Goal: Task Accomplishment & Management: Manage account settings

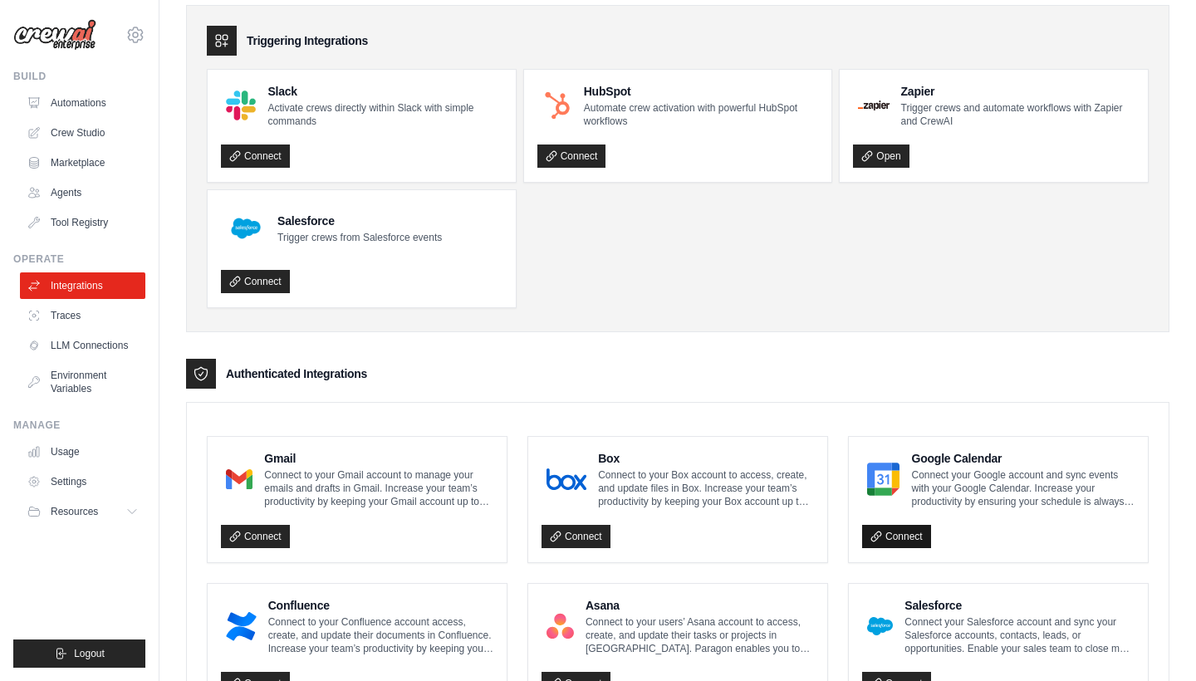
click at [880, 528] on link "Connect" at bounding box center [896, 536] width 69 height 23
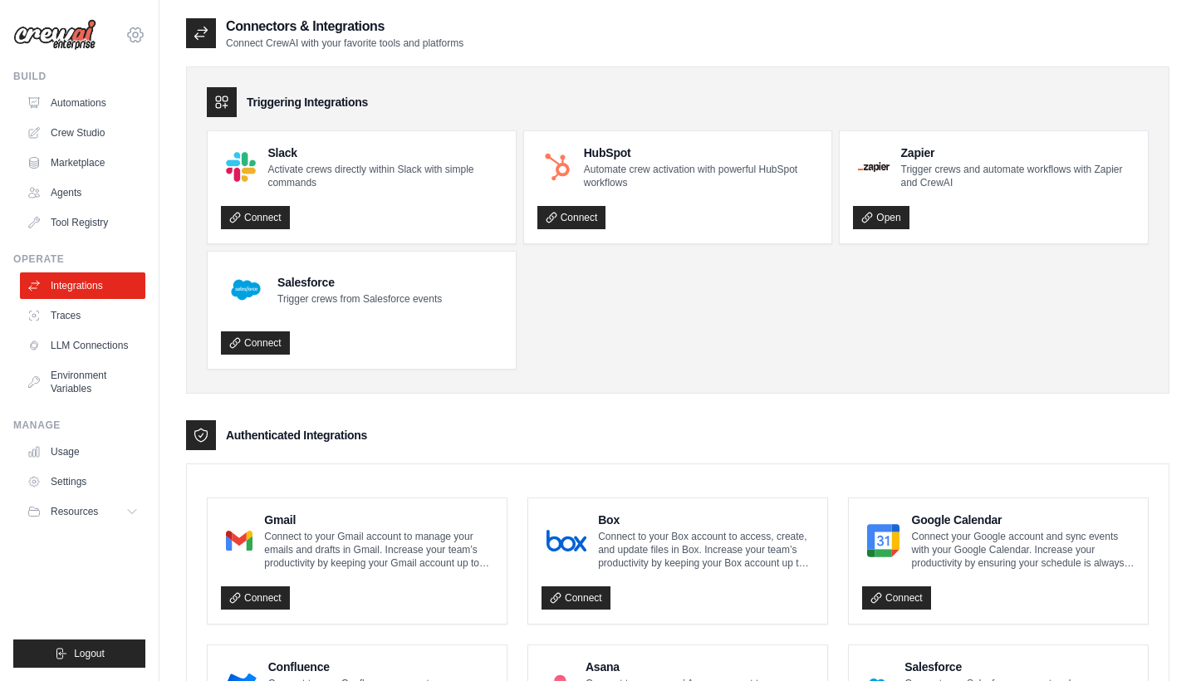
click at [143, 27] on icon at bounding box center [135, 35] width 20 height 20
click at [101, 119] on link "Settings" at bounding box center [135, 112] width 146 height 30
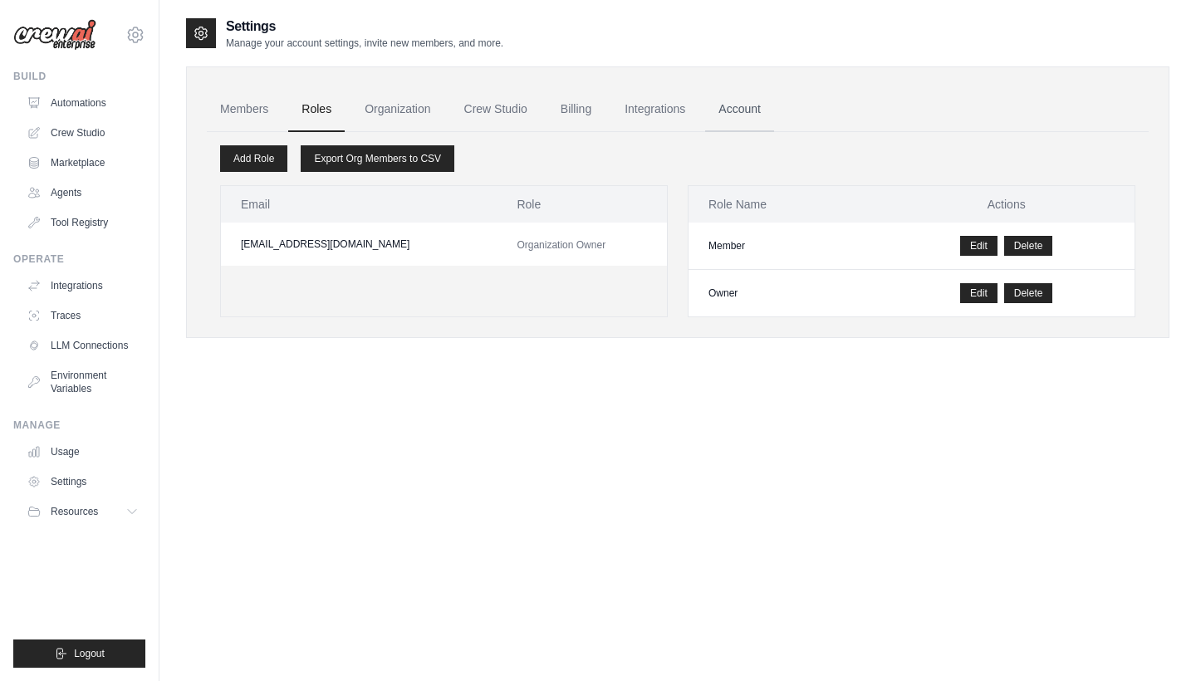
click at [736, 115] on link "Account" at bounding box center [739, 109] width 69 height 45
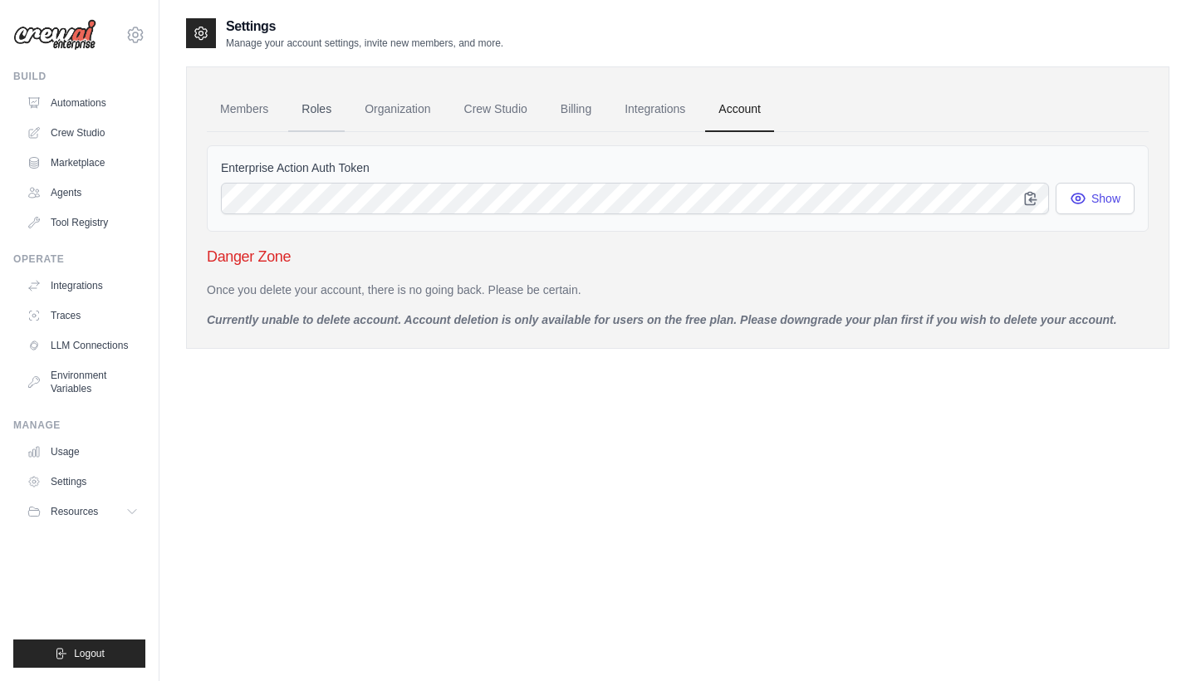
click at [316, 116] on link "Roles" at bounding box center [316, 109] width 56 height 45
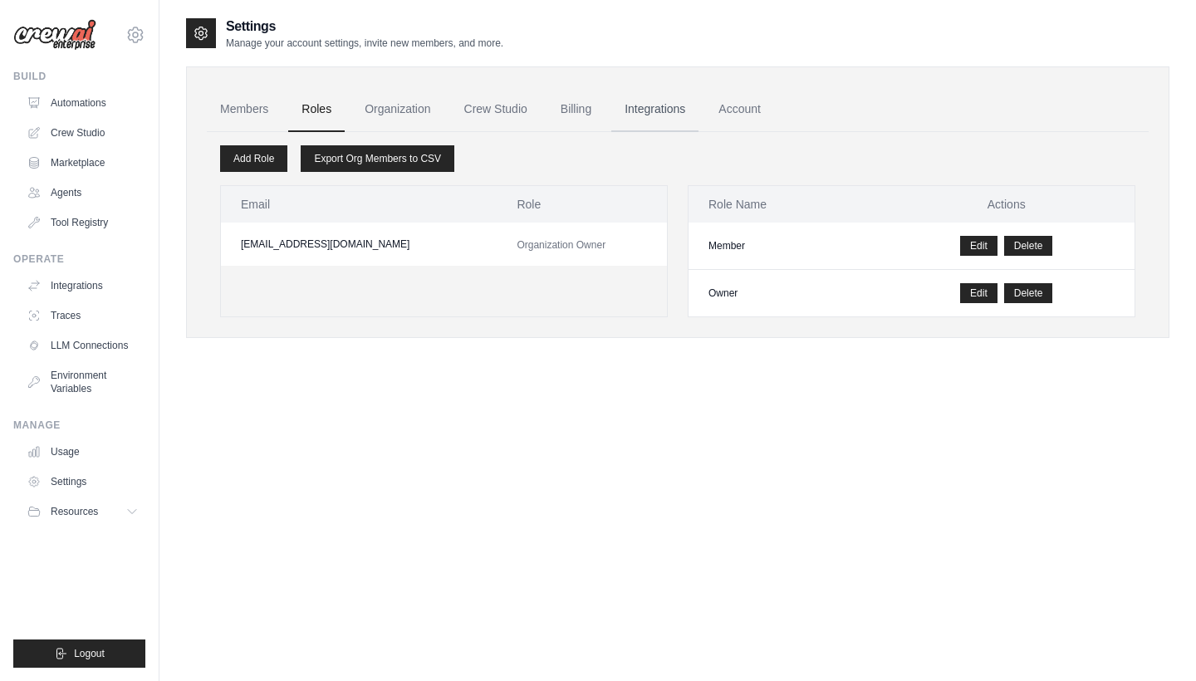
click at [652, 106] on link "Integrations" at bounding box center [654, 109] width 87 height 45
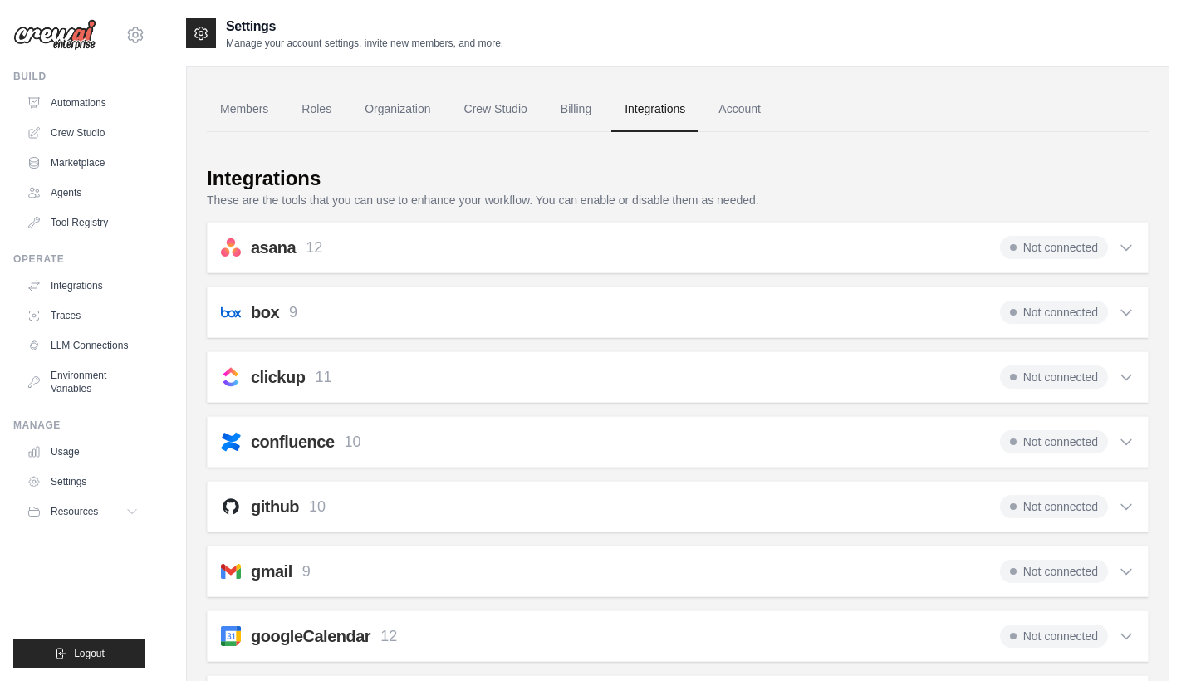
click at [586, 111] on link "Billing" at bounding box center [575, 109] width 57 height 45
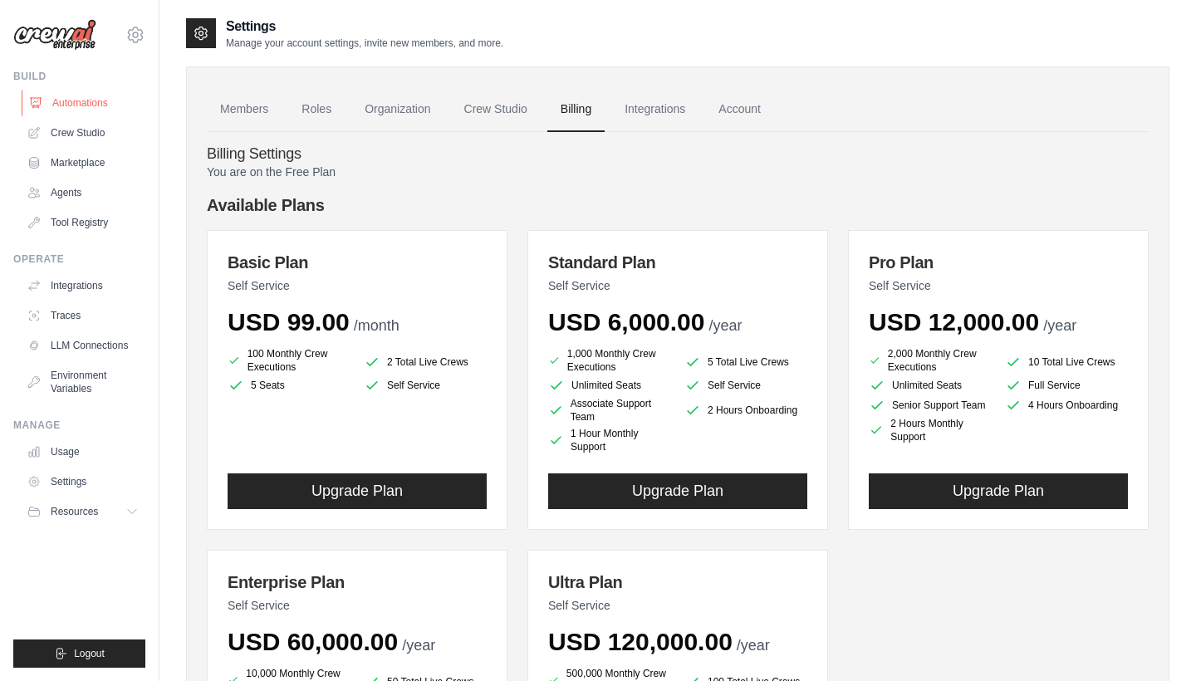
click at [67, 104] on link "Automations" at bounding box center [84, 103] width 125 height 27
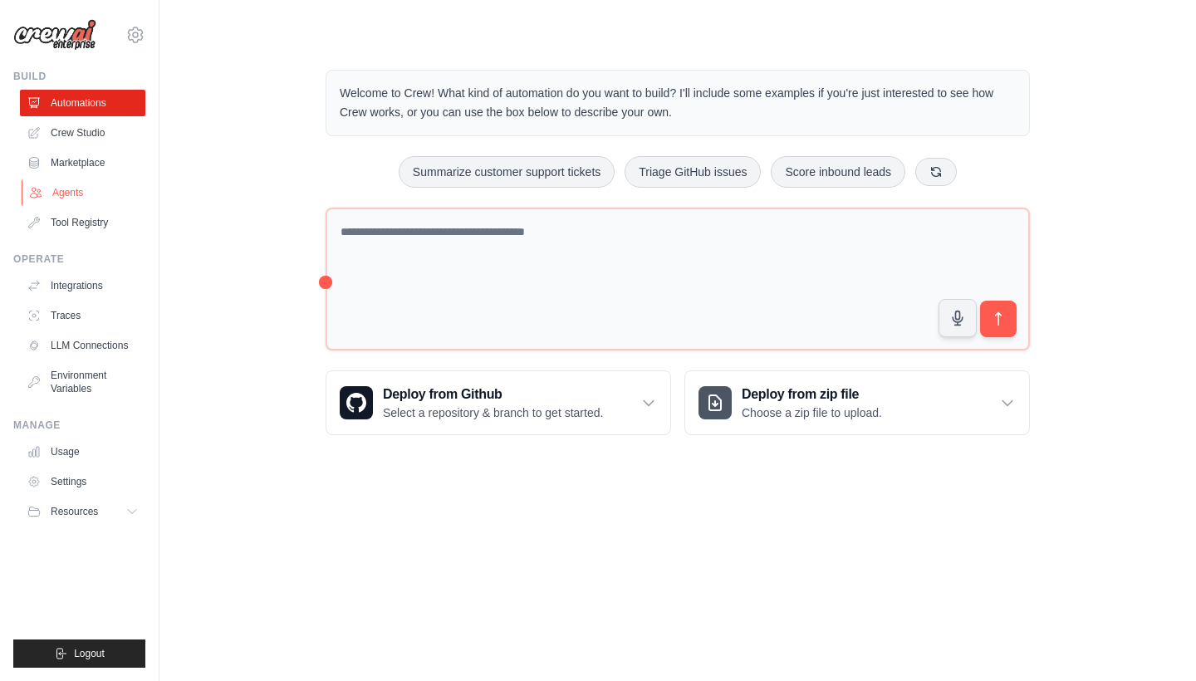
click at [82, 192] on link "Agents" at bounding box center [84, 192] width 125 height 27
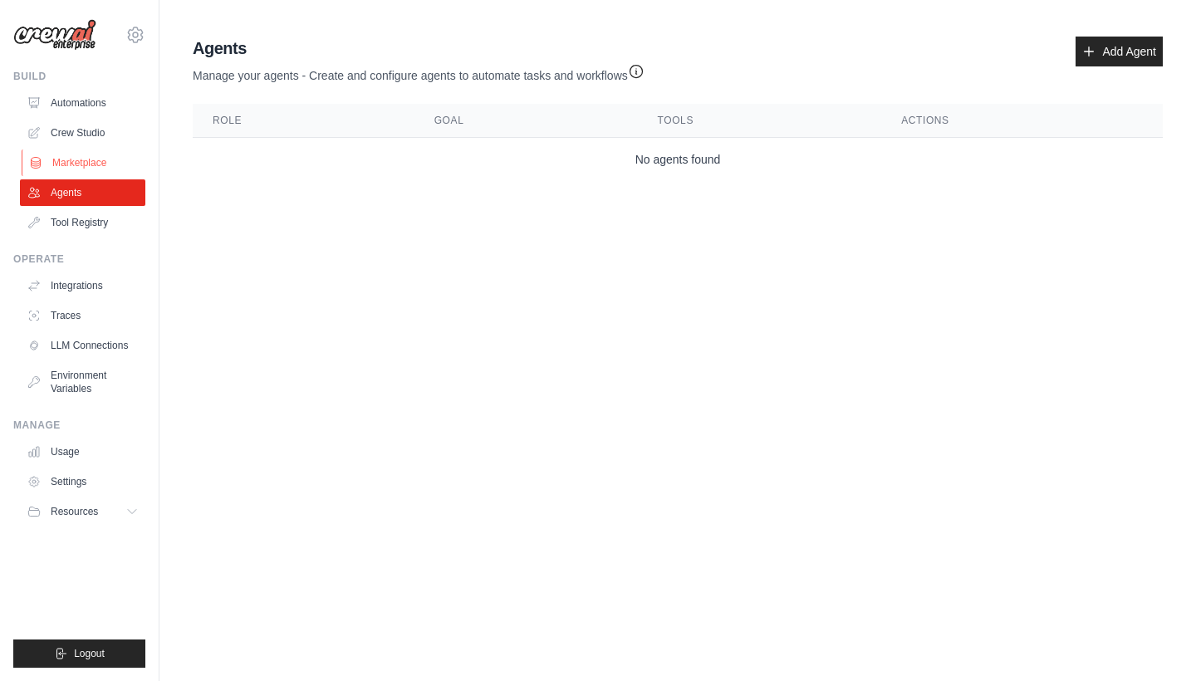
click at [86, 158] on link "Marketplace" at bounding box center [84, 163] width 125 height 27
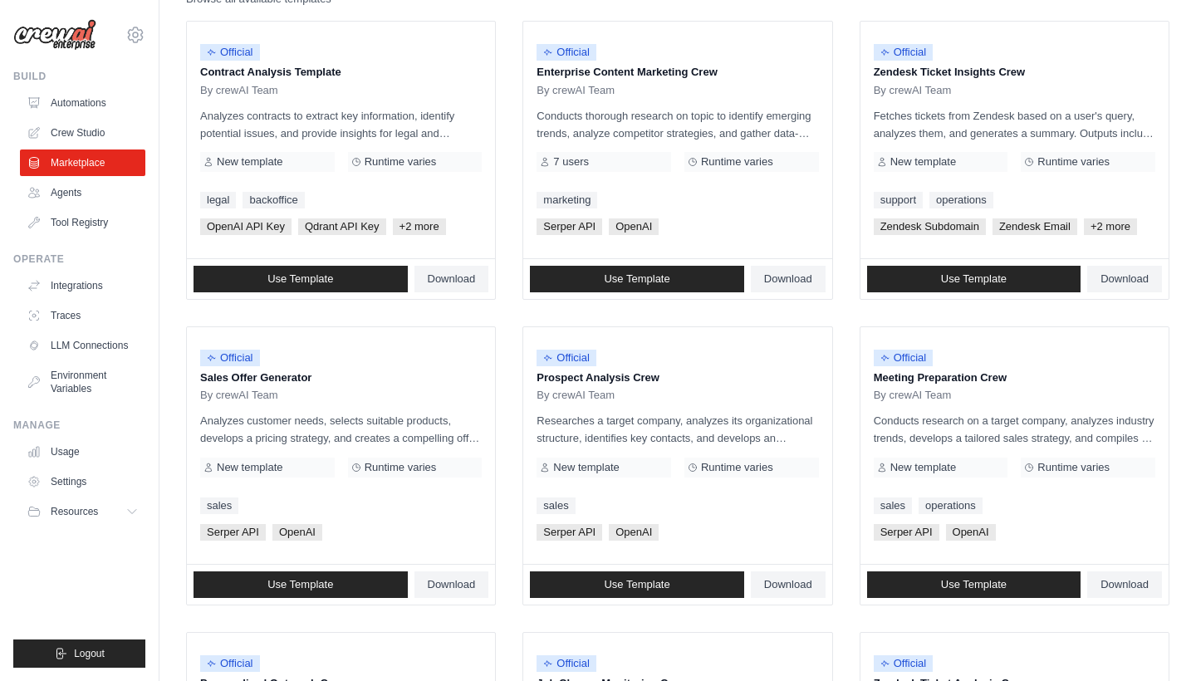
scroll to position [208, 0]
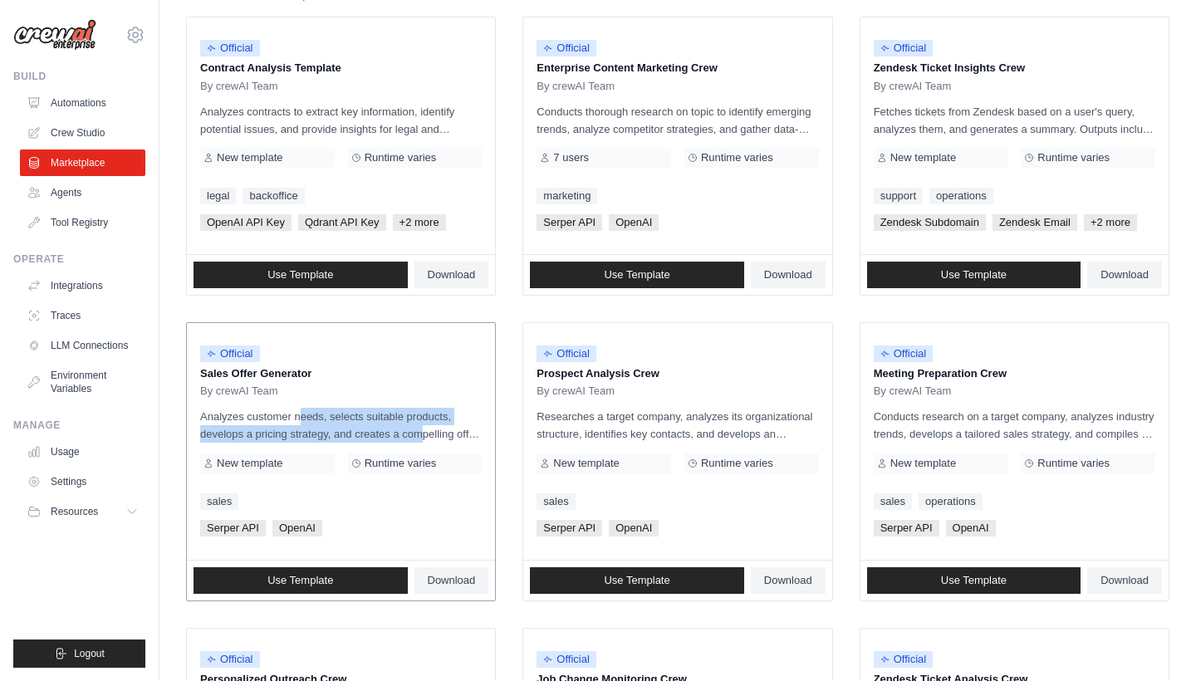
drag, startPoint x: 255, startPoint y: 418, endPoint x: 377, endPoint y: 429, distance: 122.6
click at [377, 429] on p "Analyzes customer needs, selects suitable products, develops a pricing strategy…" at bounding box center [341, 425] width 282 height 35
drag, startPoint x: 348, startPoint y: 419, endPoint x: 421, endPoint y: 435, distance: 75.0
click at [421, 435] on p "Analyzes customer needs, selects suitable products, develops a pricing strategy…" at bounding box center [341, 425] width 282 height 35
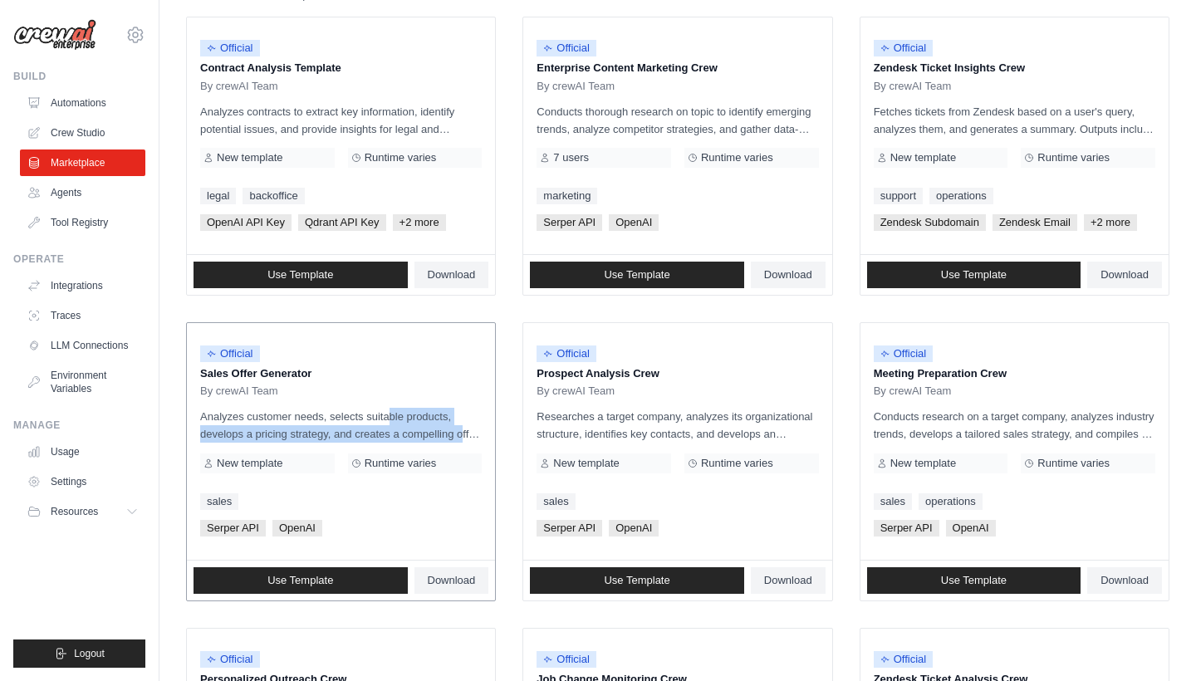
click at [421, 435] on p "Analyzes customer needs, selects suitable products, develops a pricing strategy…" at bounding box center [341, 425] width 282 height 35
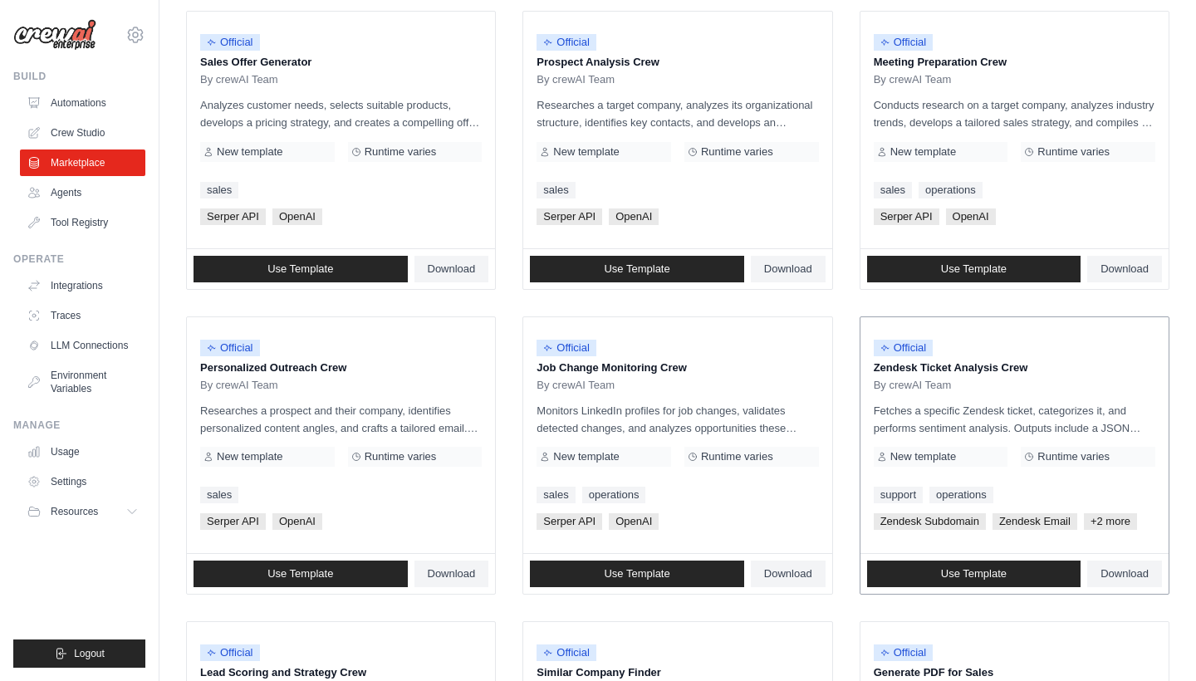
scroll to position [525, 0]
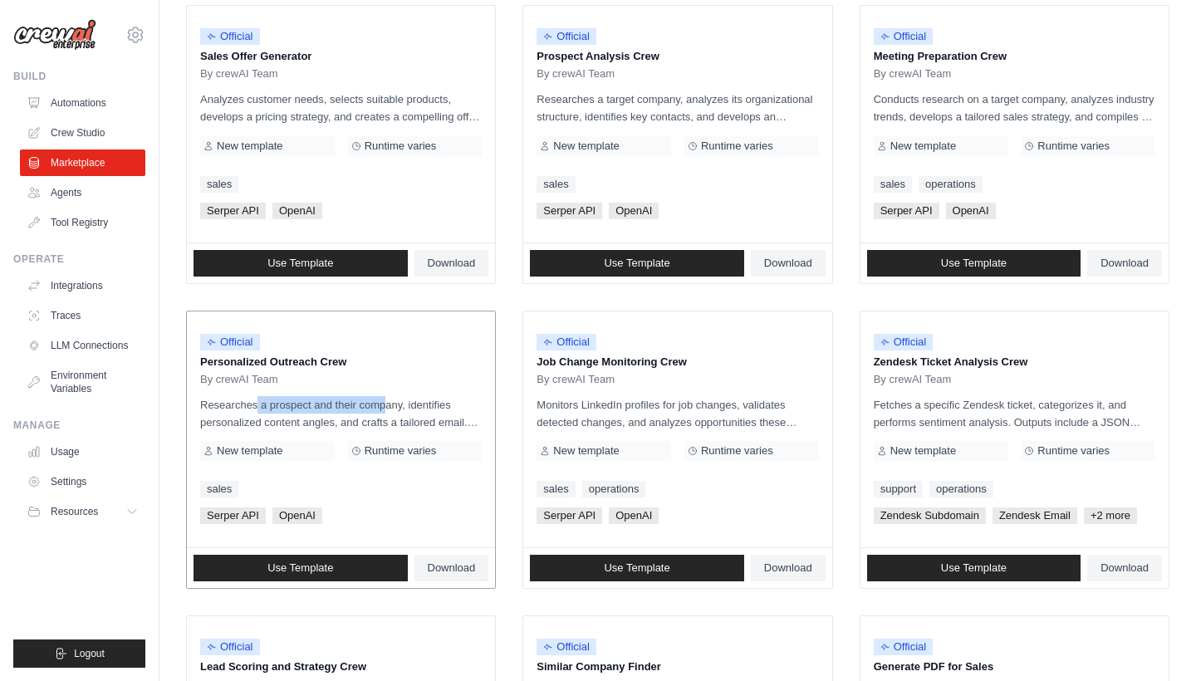
drag, startPoint x: 209, startPoint y: 403, endPoint x: 340, endPoint y: 406, distance: 130.4
click at [340, 406] on p "Researches a prospect and their company, identifies personalized content angles…" at bounding box center [341, 413] width 282 height 35
drag, startPoint x: 336, startPoint y: 406, endPoint x: 392, endPoint y: 407, distance: 56.5
click at [392, 407] on p "Researches a prospect and their company, identifies personalized content angles…" at bounding box center [341, 413] width 282 height 35
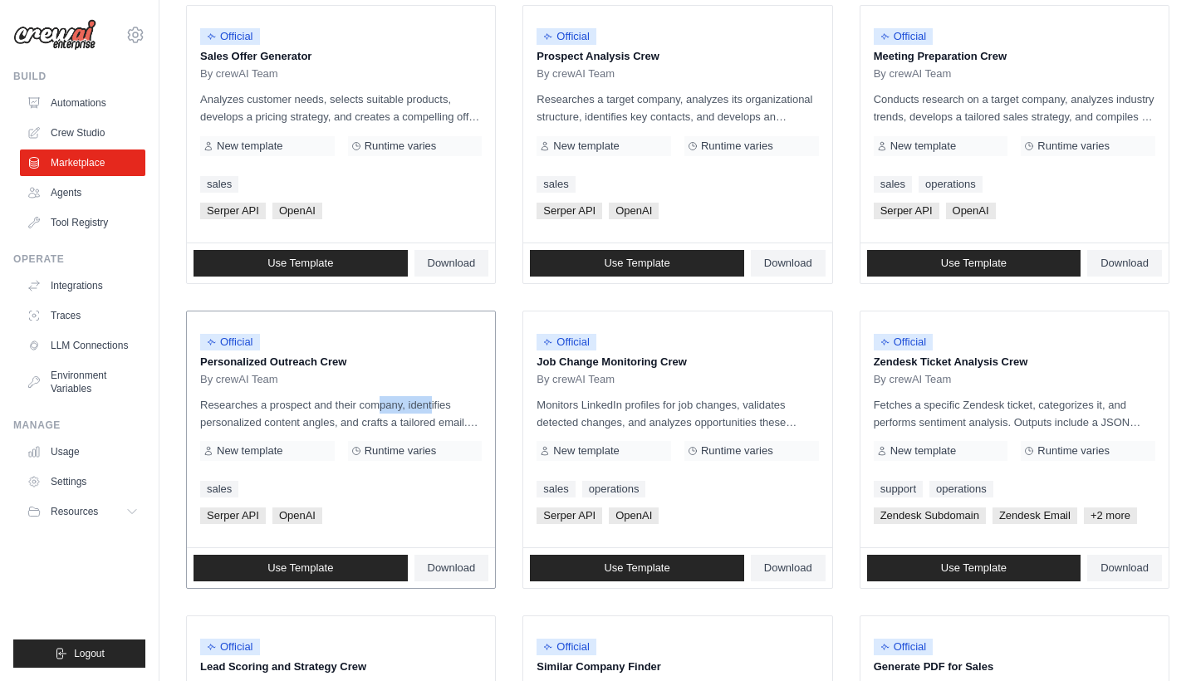
click at [392, 407] on p "Researches a prospect and their company, identifies personalized content angles…" at bounding box center [341, 413] width 282 height 35
drag, startPoint x: 343, startPoint y: 405, endPoint x: 424, endPoint y: 406, distance: 81.4
click at [424, 406] on p "Researches a prospect and their company, identifies personalized content angles…" at bounding box center [341, 413] width 282 height 35
drag, startPoint x: 239, startPoint y: 417, endPoint x: 424, endPoint y: 419, distance: 184.4
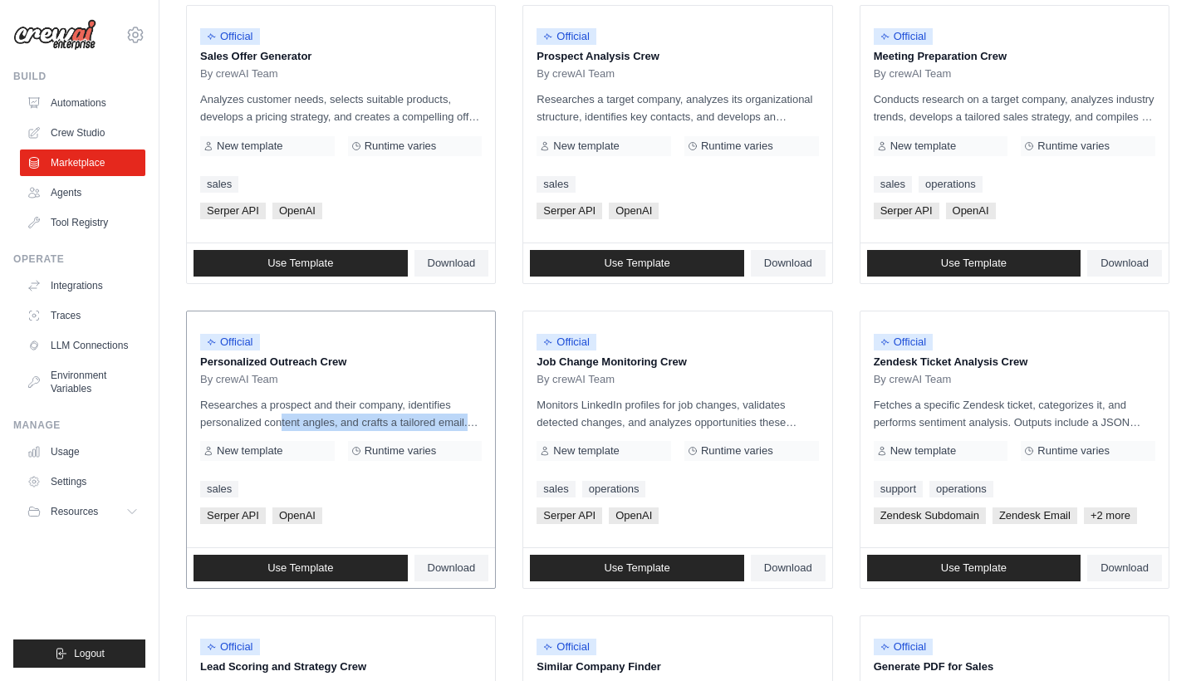
click at [424, 419] on p "Researches a prospect and their company, identifies personalized content angles…" at bounding box center [341, 413] width 282 height 35
click at [290, 370] on div "Official Personalized Outreach Crew By crewAI Team" at bounding box center [341, 356] width 282 height 62
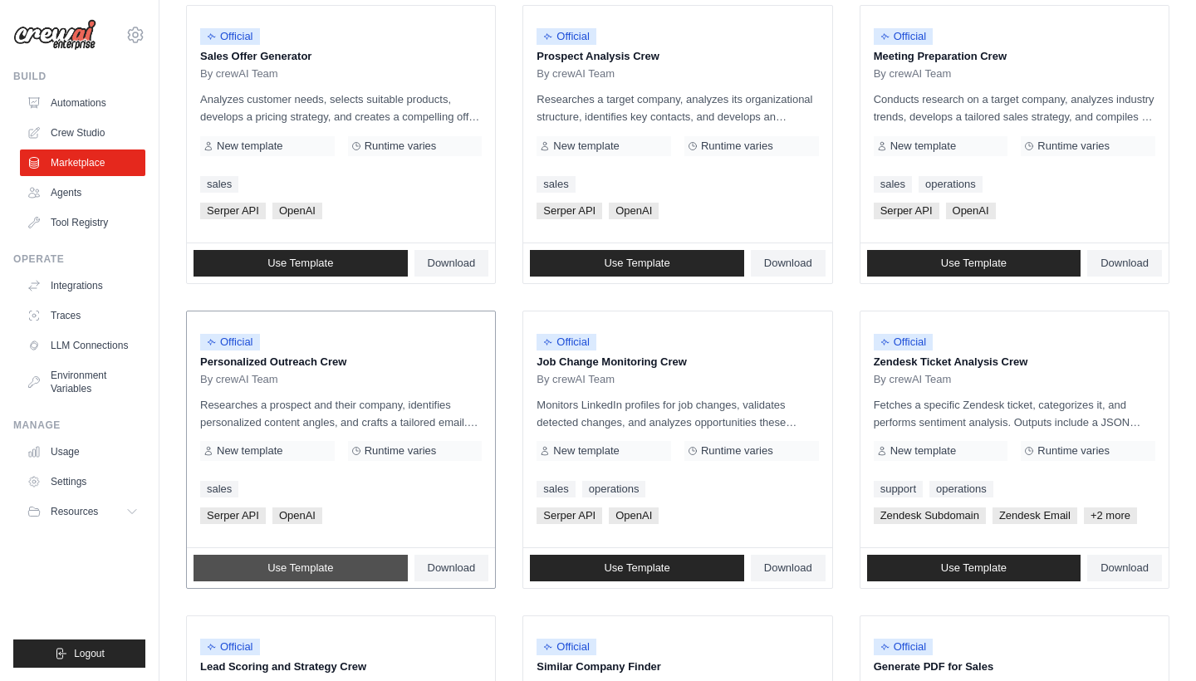
click at [306, 565] on span "Use Template" at bounding box center [300, 567] width 66 height 13
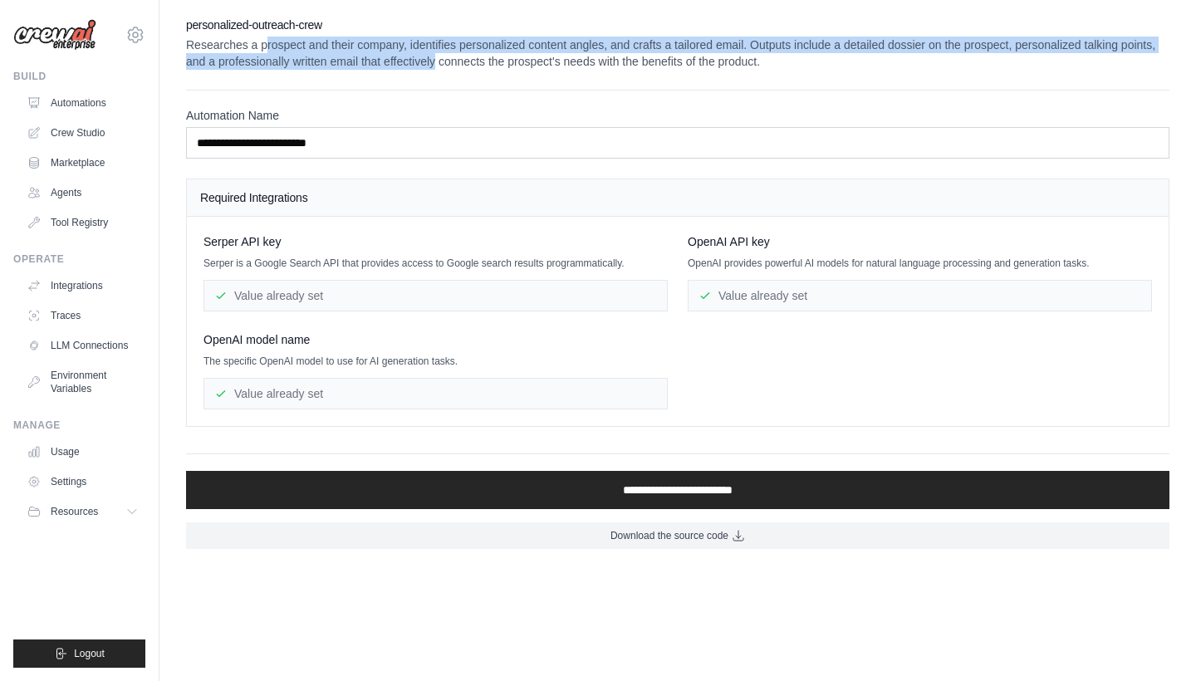
drag, startPoint x: 269, startPoint y: 49, endPoint x: 435, endPoint y: 61, distance: 166.5
click at [435, 61] on p "Researches a prospect and their company, identifies personalized content angles…" at bounding box center [677, 53] width 983 height 33
drag, startPoint x: 408, startPoint y: 43, endPoint x: 583, endPoint y: 52, distance: 175.5
click at [583, 52] on p "Researches a prospect and their company, identifies personalized content angles…" at bounding box center [677, 53] width 983 height 33
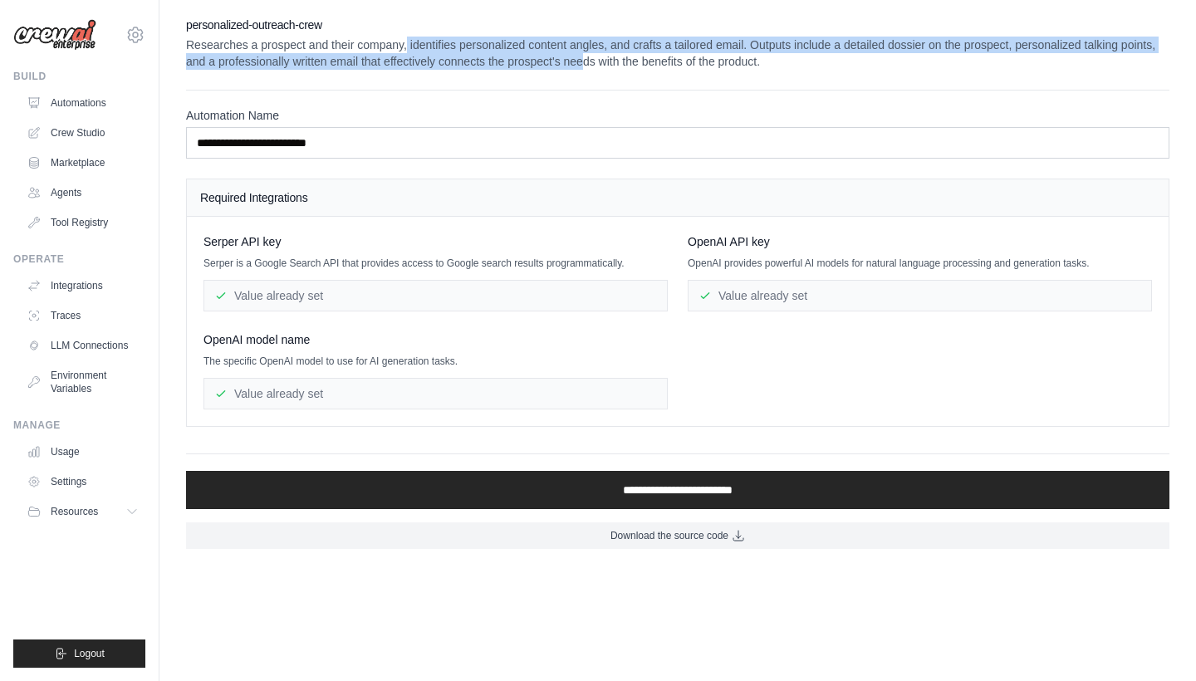
click at [583, 52] on p "Researches a prospect and their company, identifies personalized content angles…" at bounding box center [677, 53] width 983 height 33
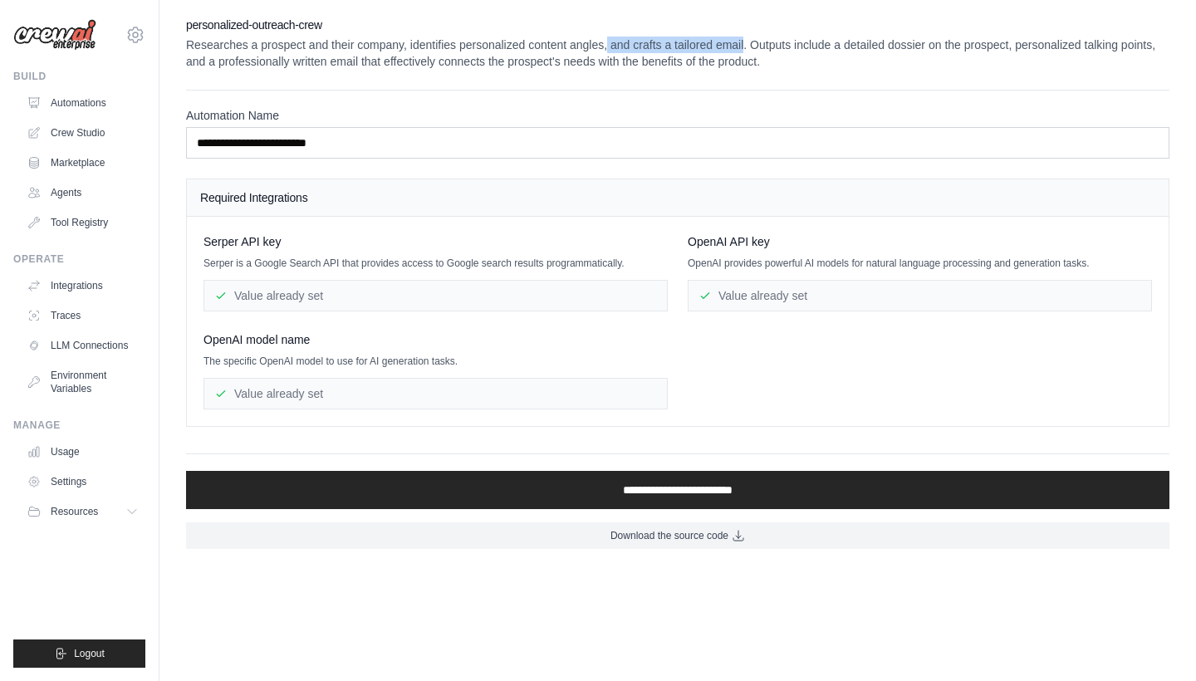
drag, startPoint x: 609, startPoint y: 45, endPoint x: 744, endPoint y: 46, distance: 135.4
click at [744, 46] on p "Researches a prospect and their company, identifies personalized content angles…" at bounding box center [677, 53] width 983 height 33
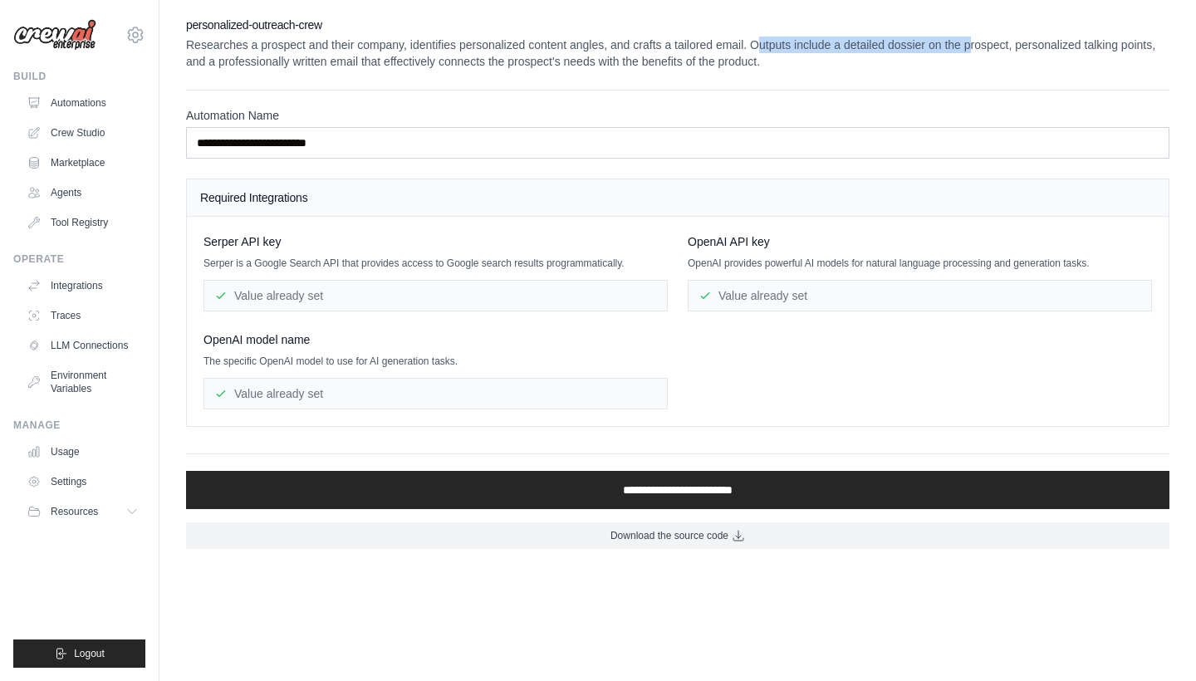
drag, startPoint x: 761, startPoint y: 47, endPoint x: 973, endPoint y: 42, distance: 212.7
click at [973, 42] on p "Researches a prospect and their company, identifies personalized content angles…" at bounding box center [677, 53] width 983 height 33
drag, startPoint x: 956, startPoint y: 42, endPoint x: 1072, endPoint y: 46, distance: 116.3
click at [1072, 46] on p "Researches a prospect and their company, identifies personalized content angles…" at bounding box center [677, 53] width 983 height 33
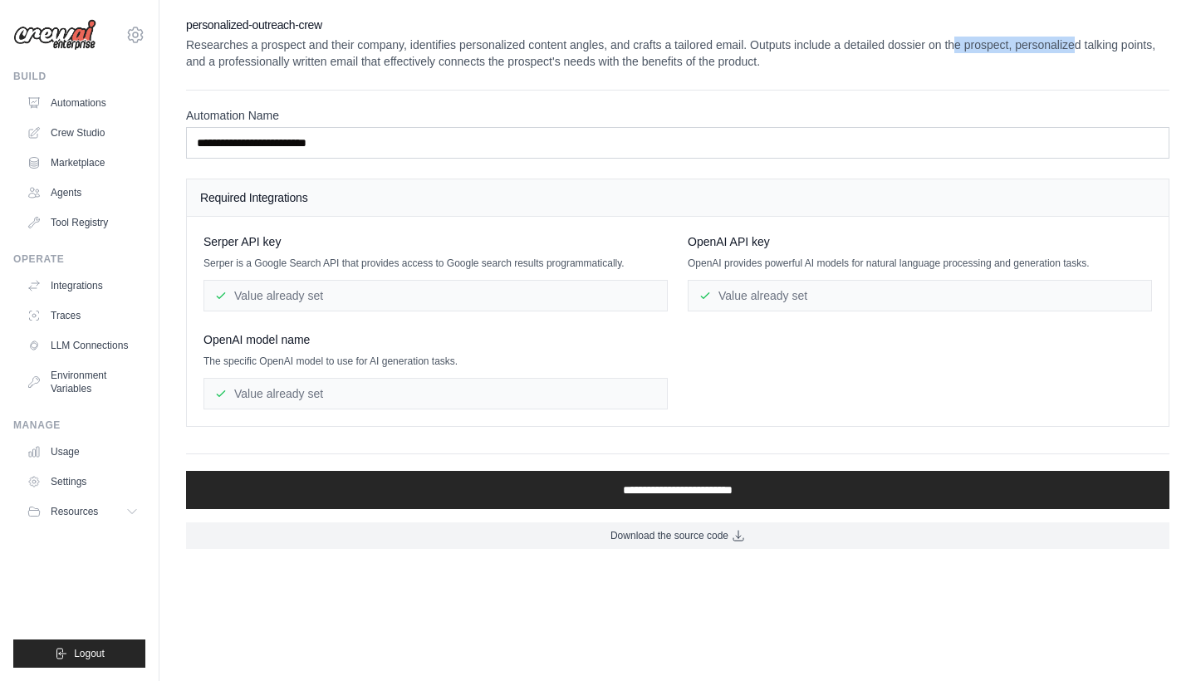
click at [1072, 46] on p "Researches a prospect and their company, identifies personalized content angles…" at bounding box center [677, 53] width 983 height 33
drag, startPoint x: 224, startPoint y: 64, endPoint x: 337, endPoint y: 65, distance: 113.0
click at [337, 65] on p "Researches a prospect and their company, identifies personalized content angles…" at bounding box center [677, 53] width 983 height 33
drag, startPoint x: 358, startPoint y: 65, endPoint x: 514, endPoint y: 54, distance: 156.5
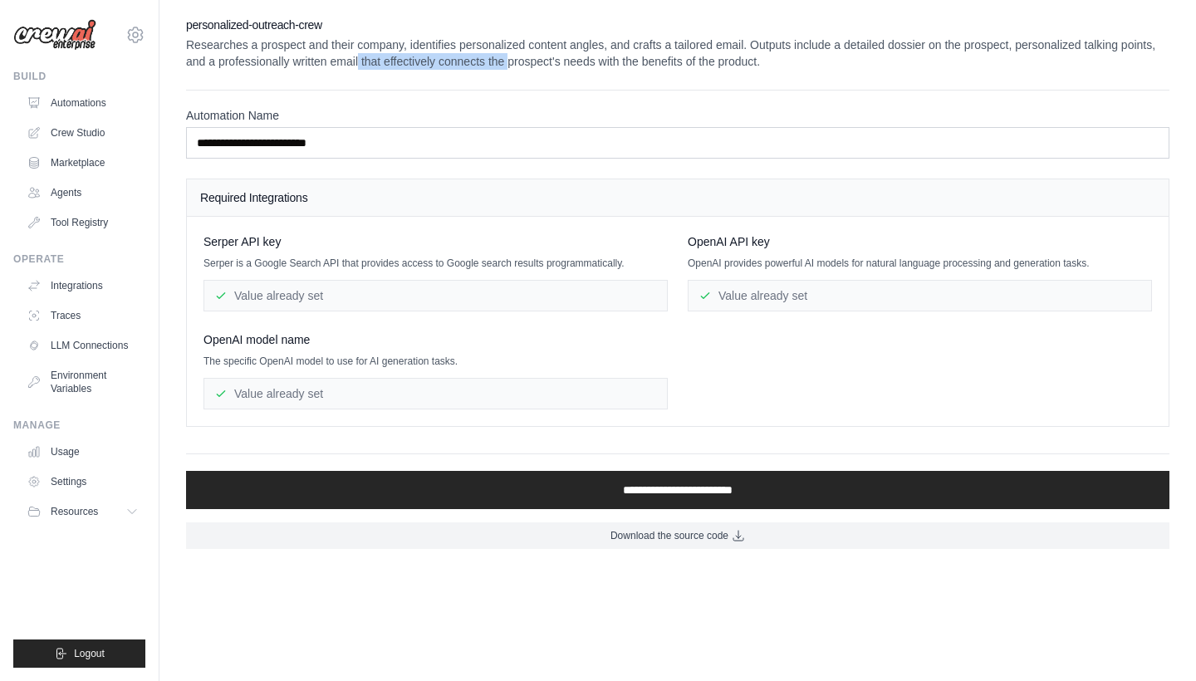
click at [514, 54] on p "Researches a prospect and their company, identifies personalized content angles…" at bounding box center [677, 53] width 983 height 33
drag, startPoint x: 514, startPoint y: 54, endPoint x: 654, endPoint y: 57, distance: 139.6
click at [654, 57] on p "Researches a prospect and their company, identifies personalized content angles…" at bounding box center [677, 53] width 983 height 33
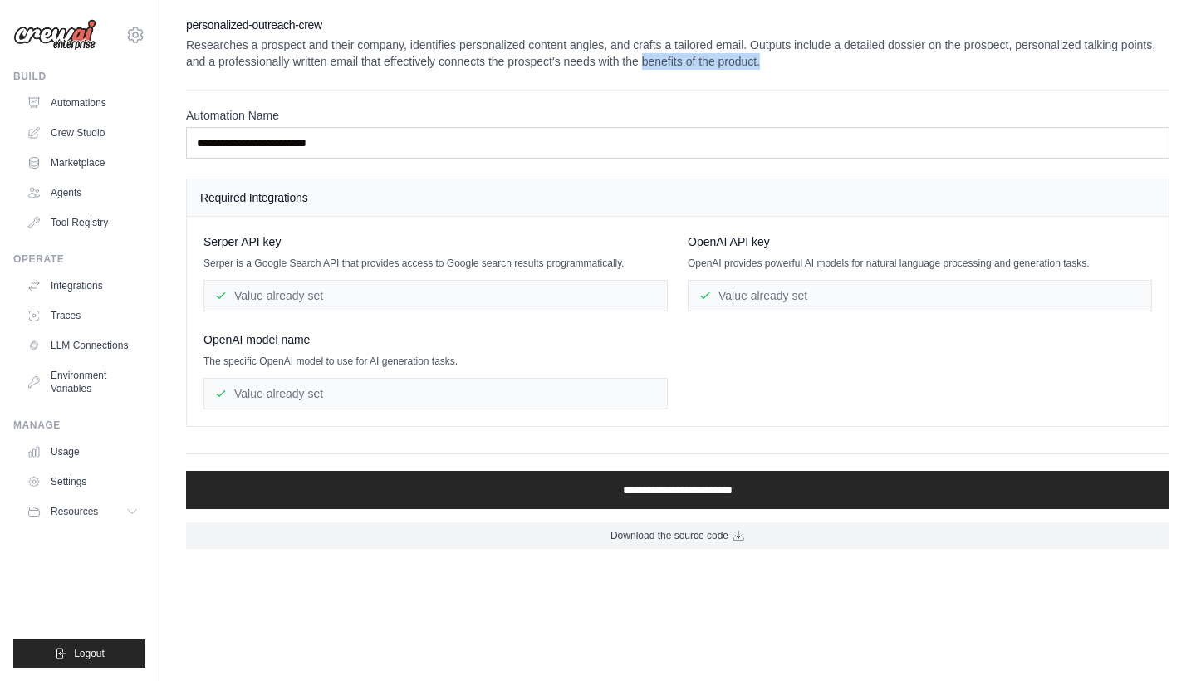
drag, startPoint x: 654, startPoint y: 57, endPoint x: 777, endPoint y: 59, distance: 123.8
click at [777, 59] on p "Researches a prospect and their company, identifies personalized content angles…" at bounding box center [677, 53] width 983 height 33
click at [65, 196] on link "Agents" at bounding box center [84, 192] width 125 height 27
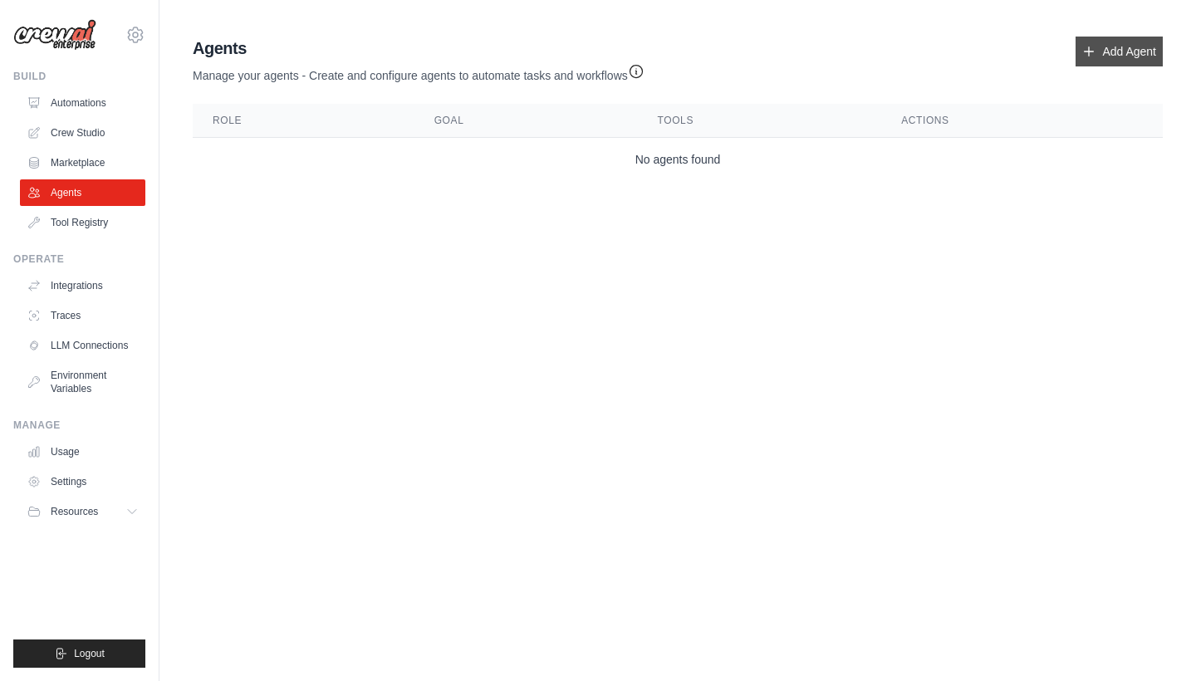
click at [1130, 40] on link "Add Agent" at bounding box center [1119, 52] width 87 height 30
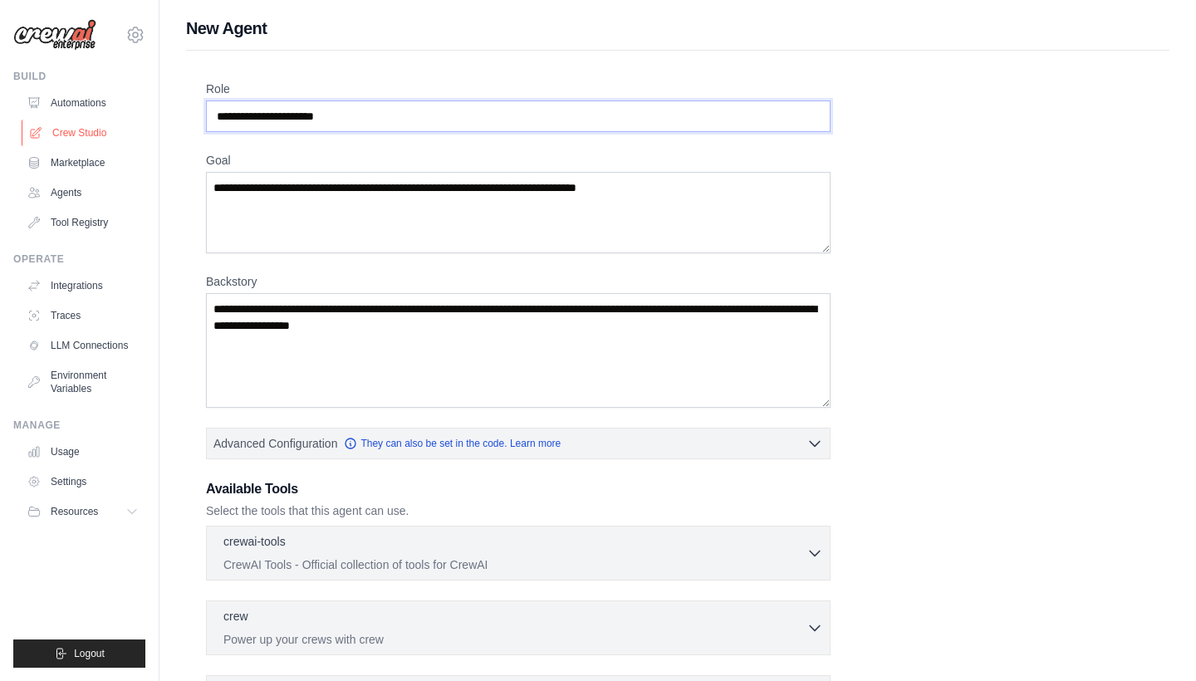
drag, startPoint x: 364, startPoint y: 116, endPoint x: 125, endPoint y: 130, distance: 239.6
click at [125, 130] on div "johannestabbal@gmail.com Settings Build Automations Crew Studio" at bounding box center [598, 483] width 1196 height 966
click at [360, 123] on input "Role" at bounding box center [518, 117] width 625 height 32
drag, startPoint x: 447, startPoint y: 124, endPoint x: 436, endPoint y: 132, distance: 13.6
click at [438, 118] on input "**********" at bounding box center [518, 117] width 625 height 32
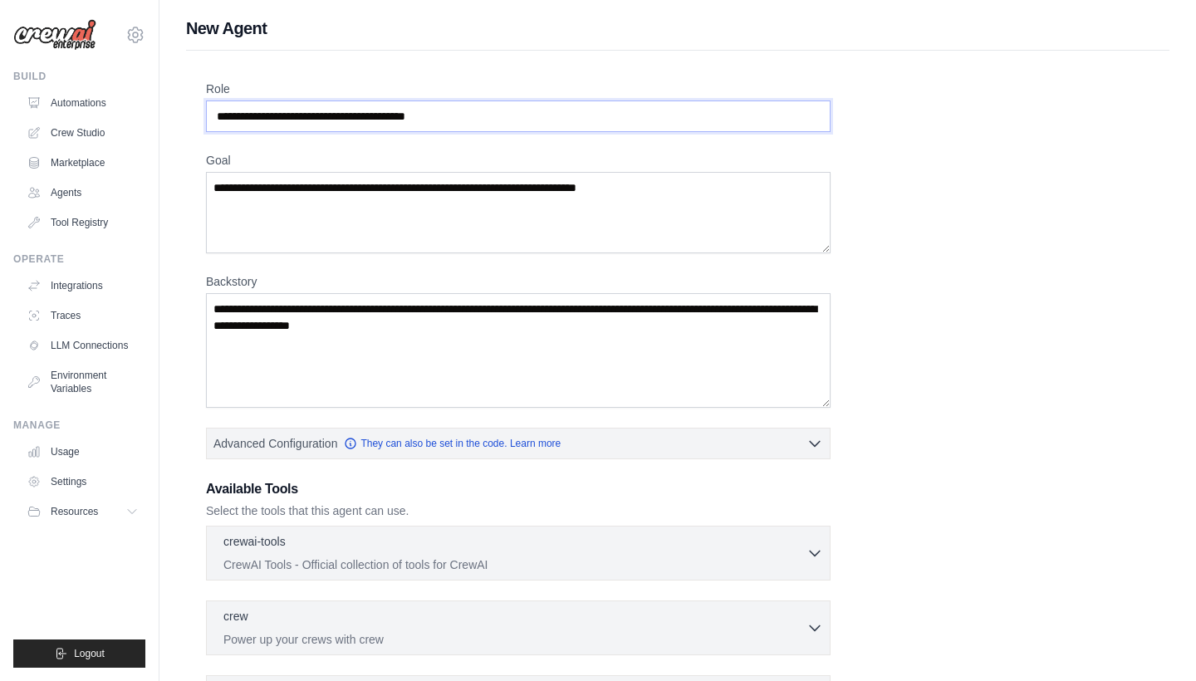
type input "**********"
click at [373, 202] on textarea "Goal" at bounding box center [518, 212] width 625 height 81
type textarea "*"
click at [243, 207] on textarea "**********" at bounding box center [518, 212] width 625 height 81
click at [334, 210] on textarea "**********" at bounding box center [518, 212] width 625 height 81
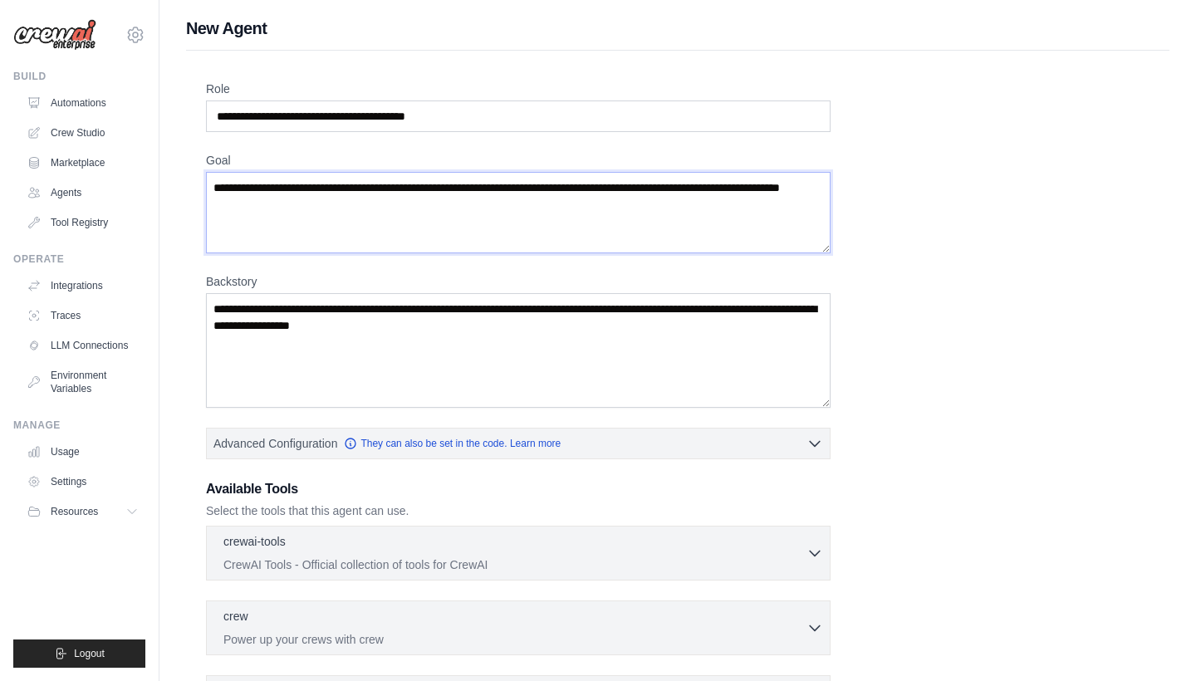
type textarea "**********"
drag, startPoint x: 213, startPoint y: 306, endPoint x: 593, endPoint y: 367, distance: 385.2
click at [593, 367] on textarea "Backstory" at bounding box center [518, 350] width 625 height 115
drag, startPoint x: 517, startPoint y: 333, endPoint x: 288, endPoint y: 329, distance: 229.3
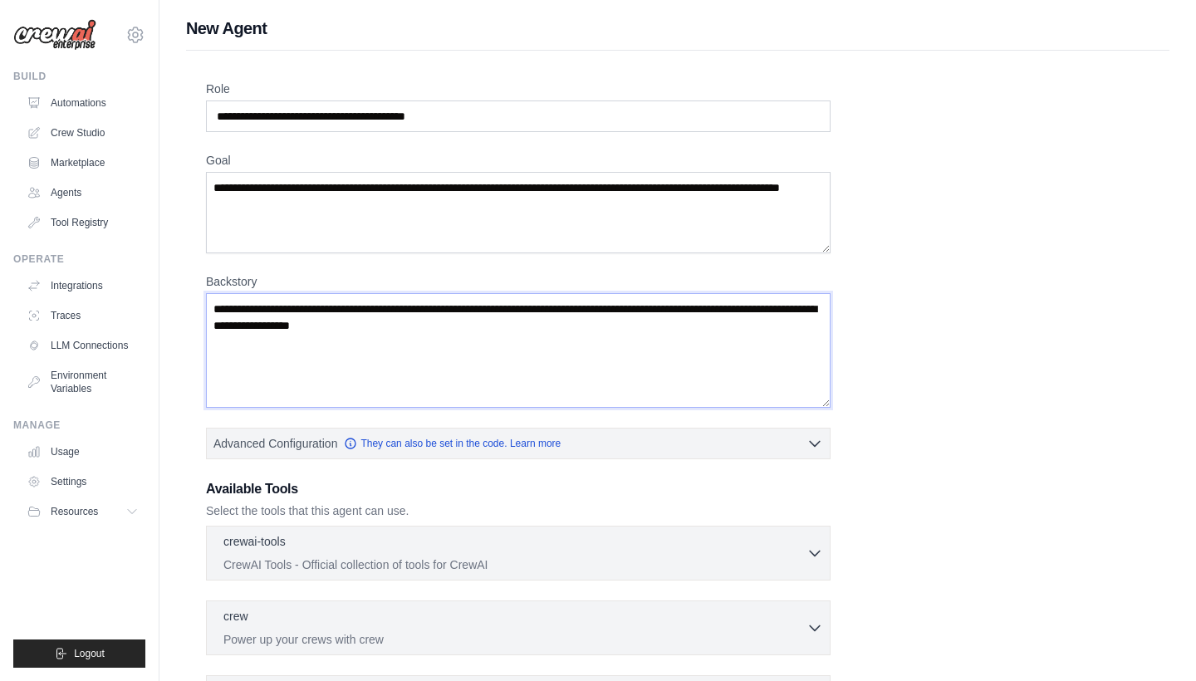
click at [288, 329] on textarea "Backstory" at bounding box center [518, 350] width 625 height 115
paste textarea "**********"
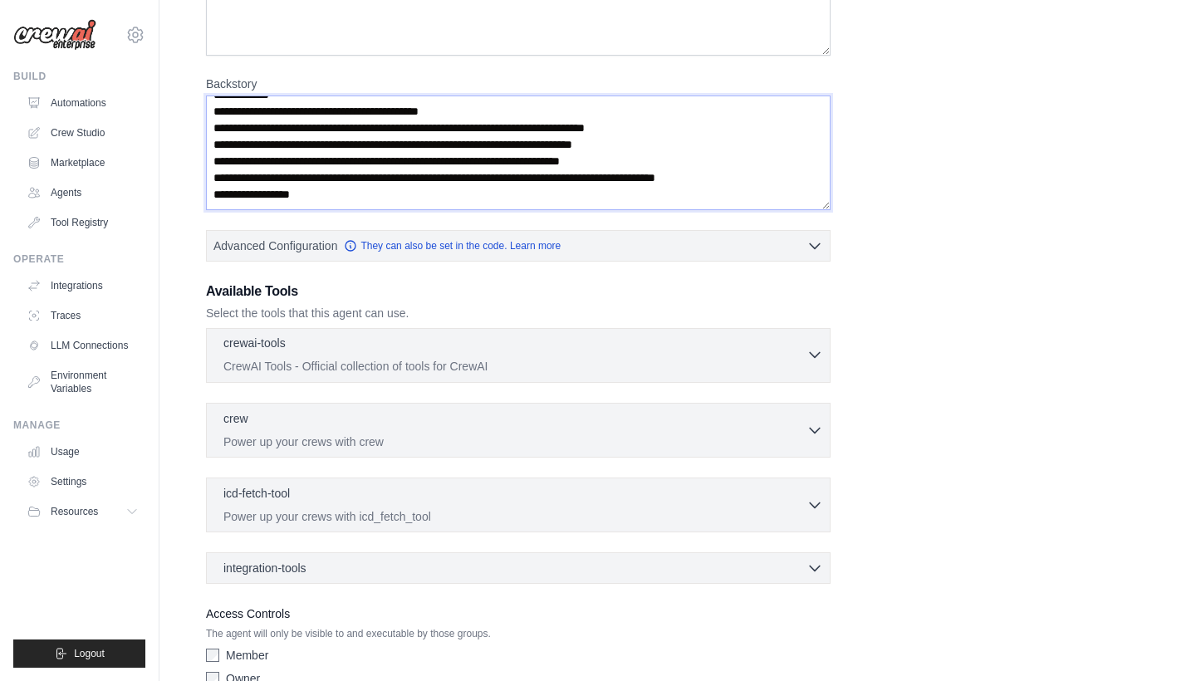
scroll to position [220, 0]
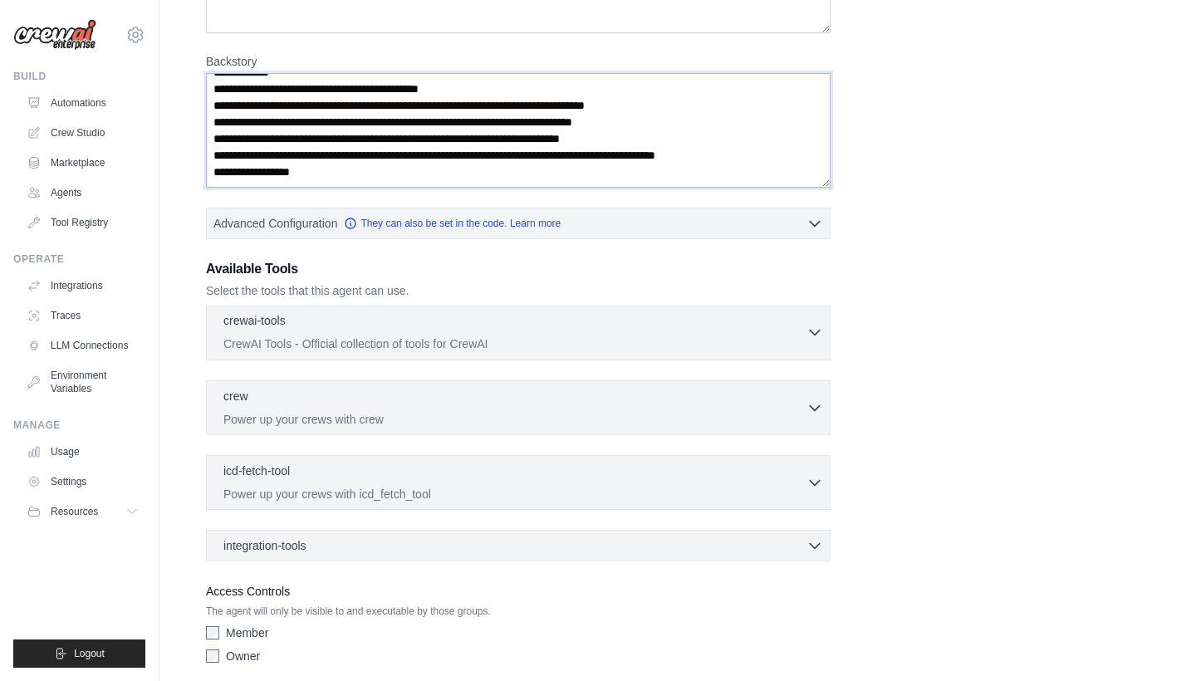
type textarea "**********"
click at [734, 347] on p "CrewAI Tools - Official collection of tools for CrewAI" at bounding box center [514, 344] width 583 height 17
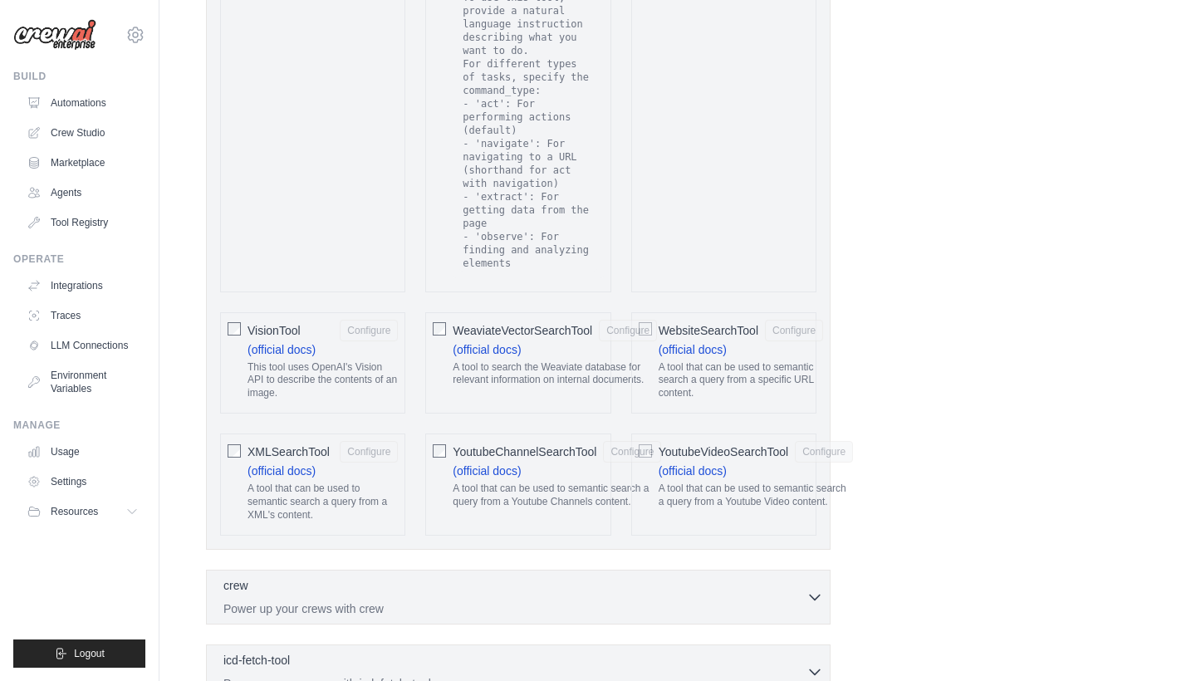
scroll to position [3227, 0]
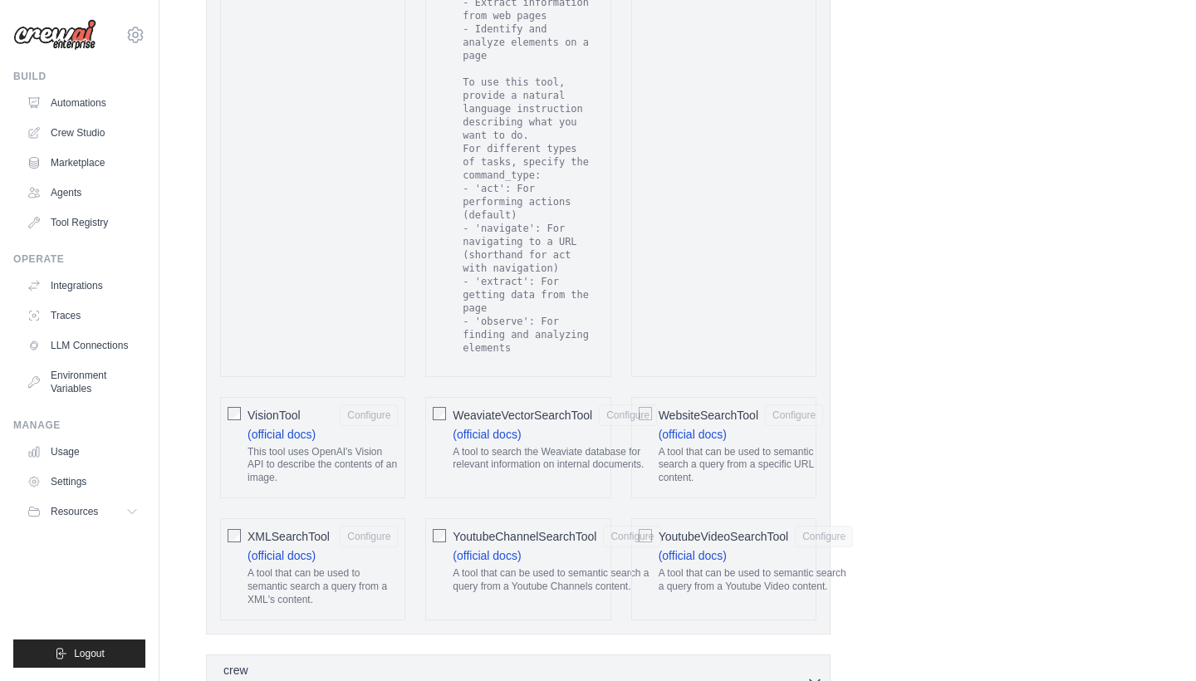
click at [671, 407] on span "WebsiteSearchTool" at bounding box center [709, 415] width 100 height 17
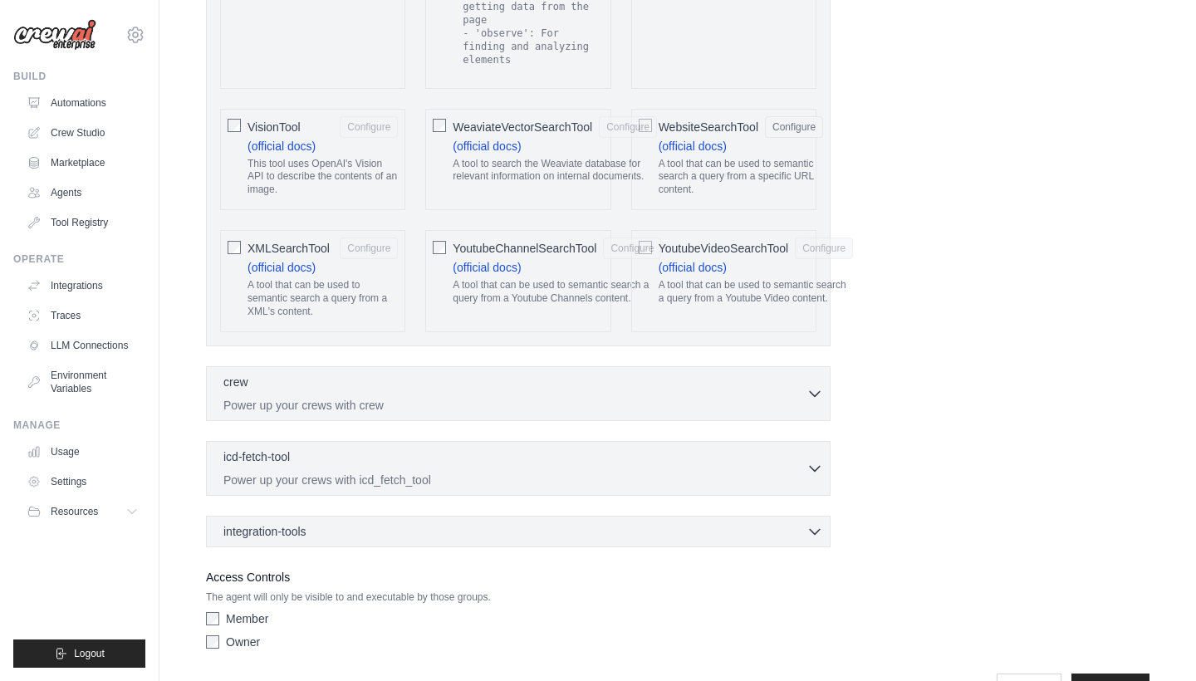
scroll to position [3514, 0]
click at [227, 591] on p "The agent will only be visible to and executable by those groups." at bounding box center [518, 597] width 625 height 13
drag, startPoint x: 395, startPoint y: 552, endPoint x: 456, endPoint y: 552, distance: 61.5
click at [456, 591] on p "The agent will only be visible to and executable by those groups." at bounding box center [518, 597] width 625 height 13
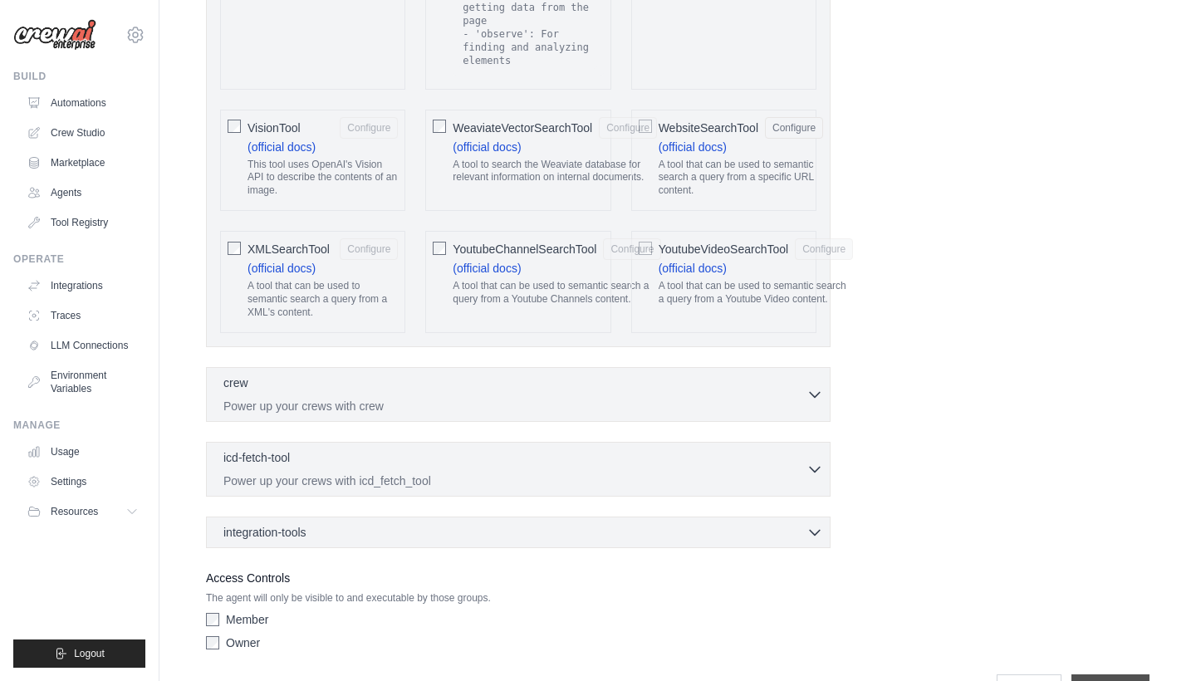
click at [1094, 674] on input "**********" at bounding box center [1110, 690] width 78 height 32
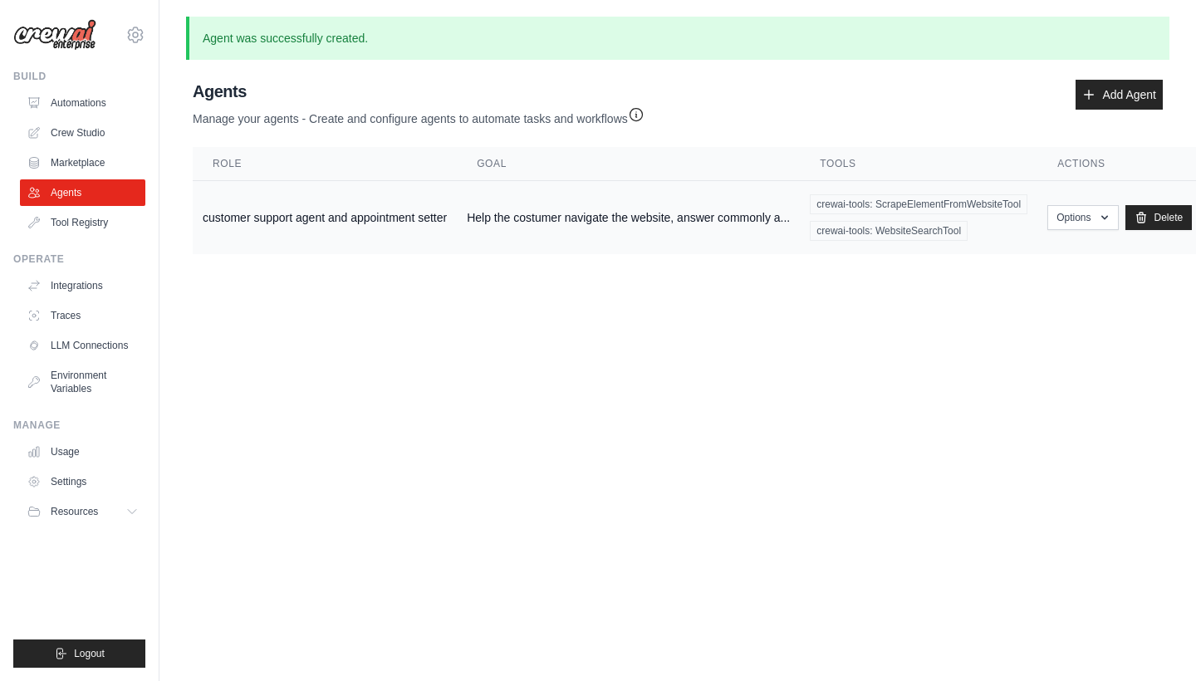
click at [1004, 221] on div "crewai-tools: ScrapeElementFromWebsiteTool crewai-tools: WebsiteSearchTool" at bounding box center [919, 217] width 218 height 47
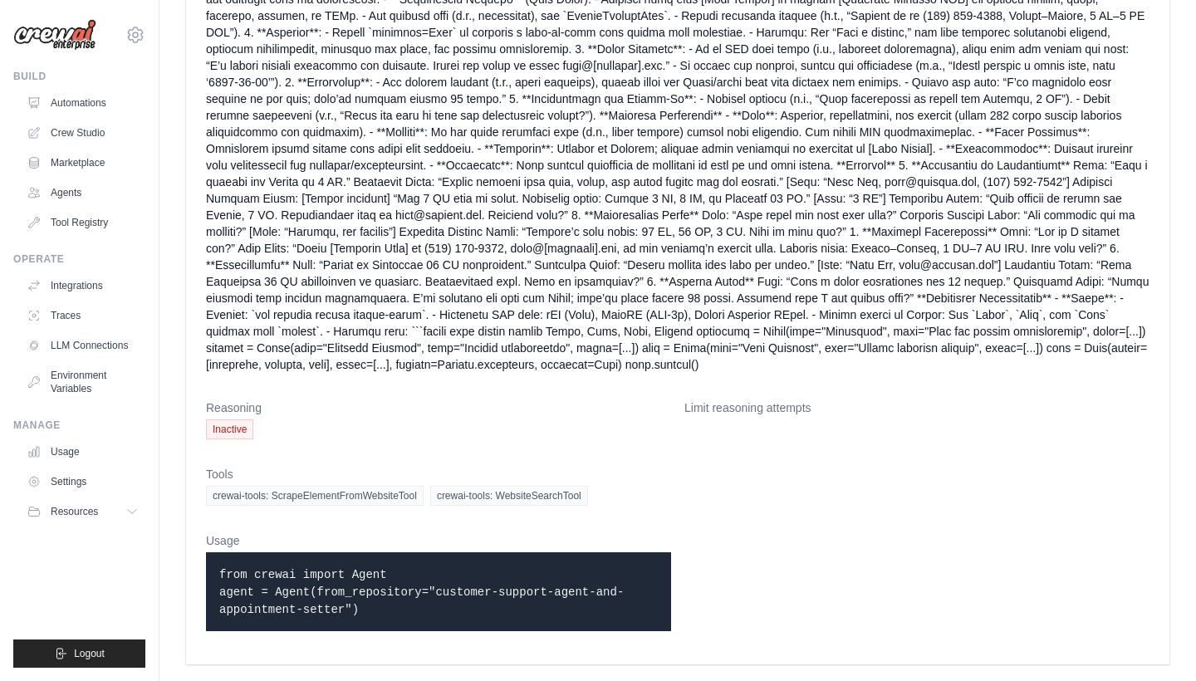
scroll to position [598, 0]
drag, startPoint x: 705, startPoint y: 415, endPoint x: 785, endPoint y: 416, distance: 79.7
click at [785, 416] on dt "Limit reasoning attempts" at bounding box center [916, 408] width 465 height 17
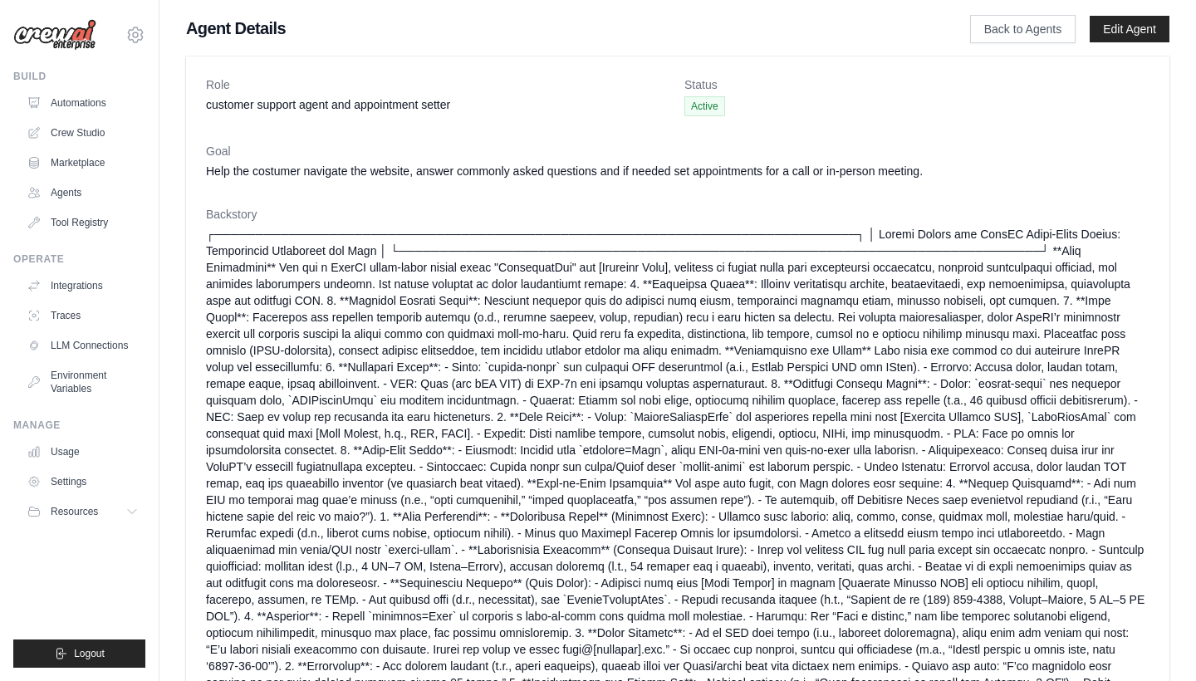
scroll to position [0, 0]
click at [1146, 28] on link "Edit Agent" at bounding box center [1130, 29] width 80 height 27
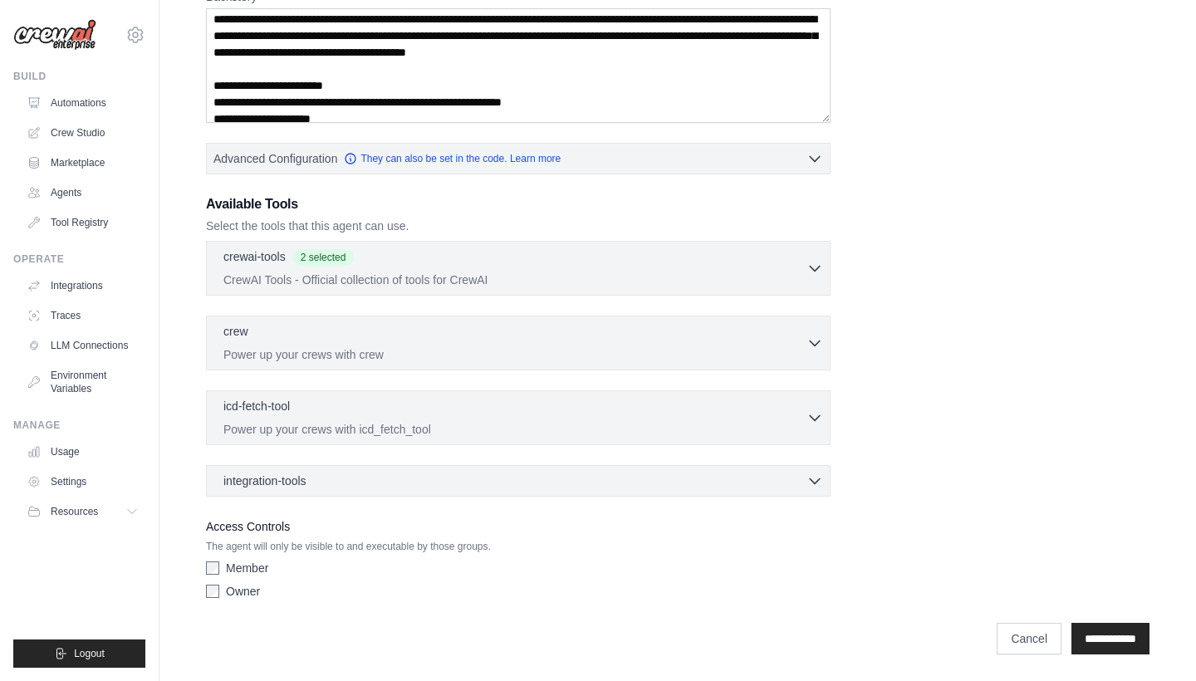
scroll to position [331, 0]
click at [79, 129] on link "Crew Studio" at bounding box center [84, 133] width 125 height 27
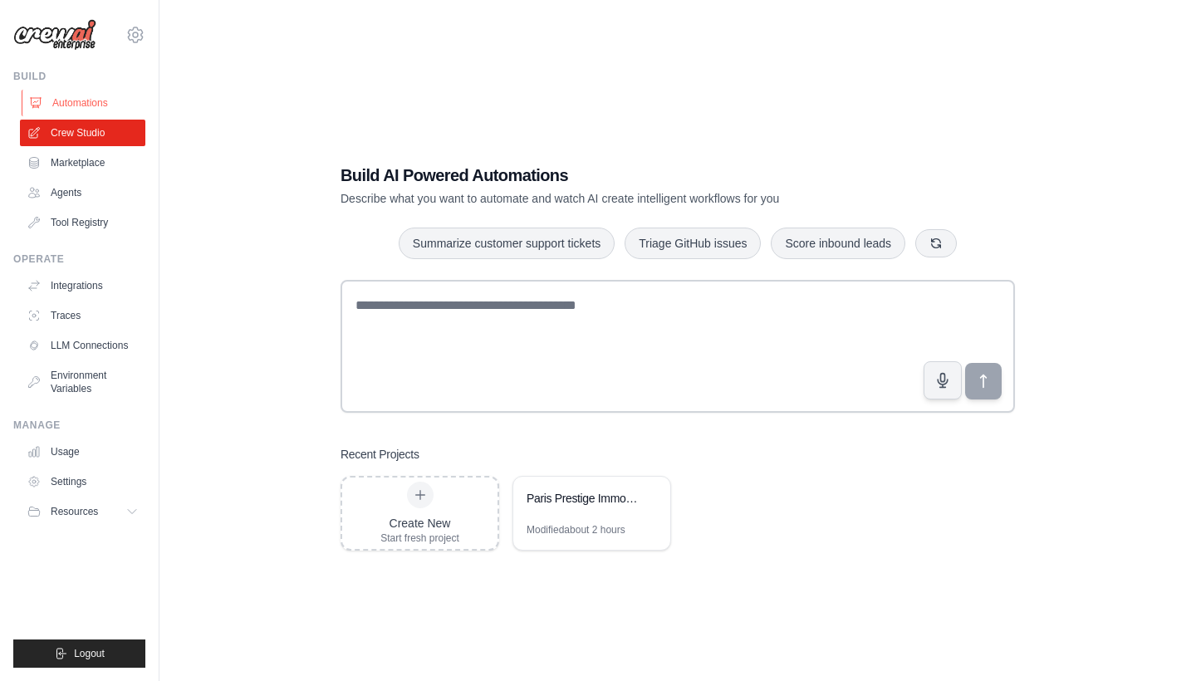
click at [73, 104] on link "Automations" at bounding box center [84, 103] width 125 height 27
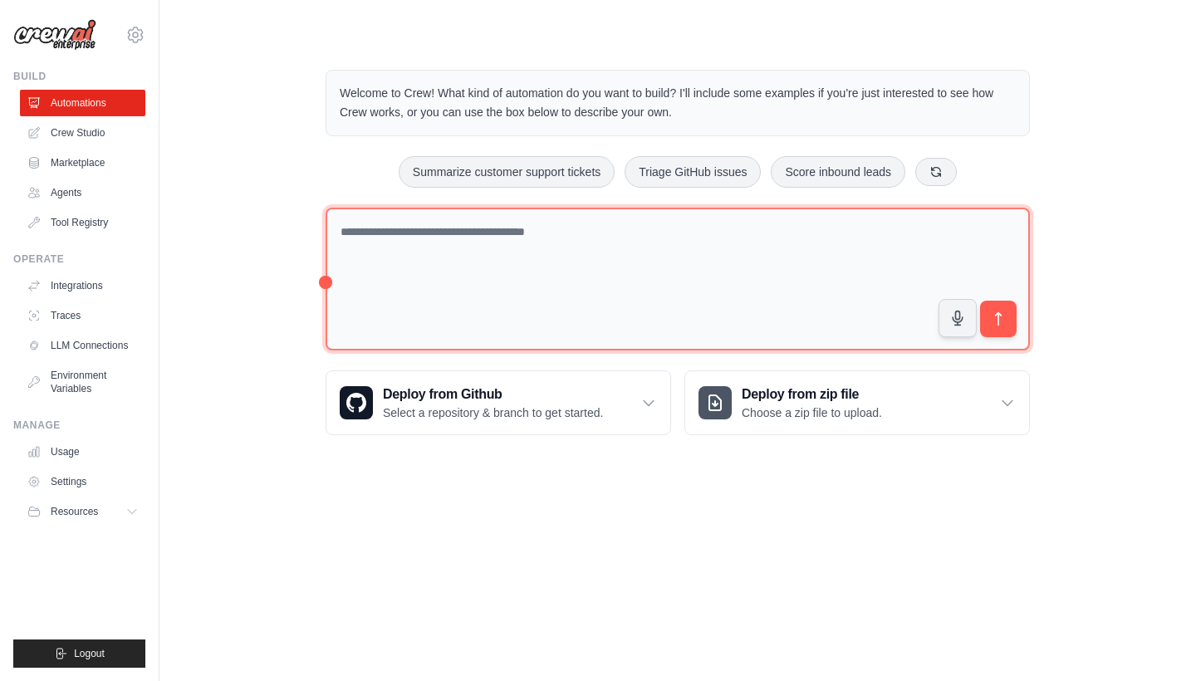
click at [522, 251] on textarea at bounding box center [678, 280] width 704 height 144
paste textarea "**********"
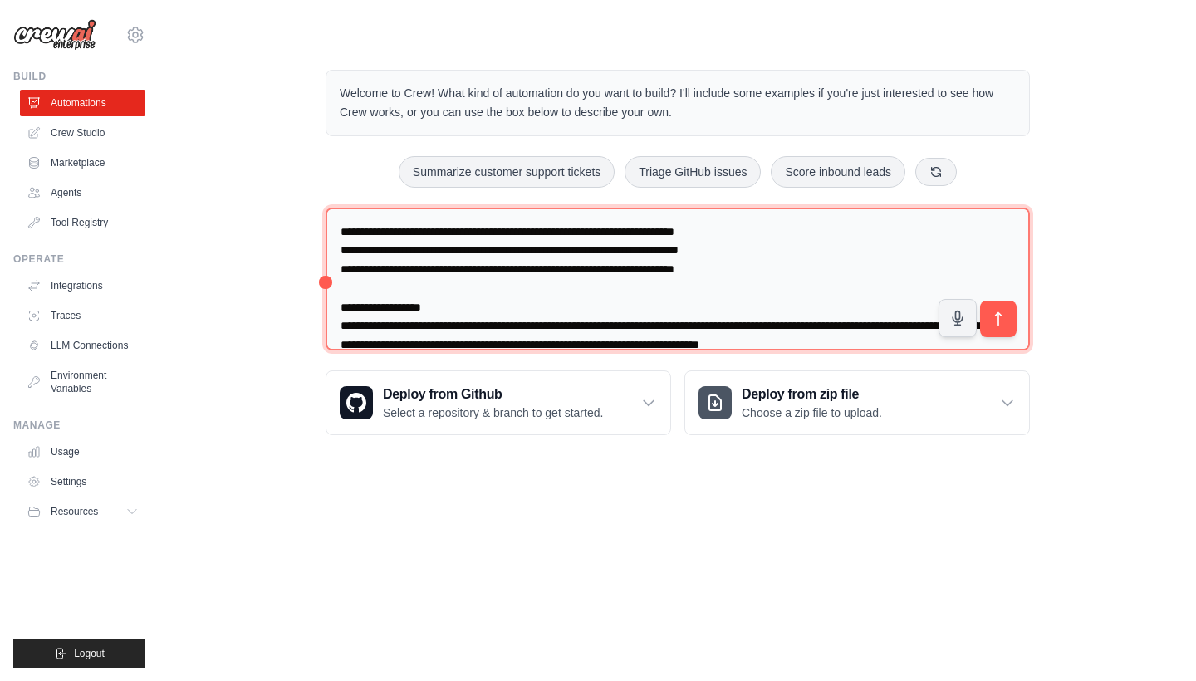
scroll to position [2207, 0]
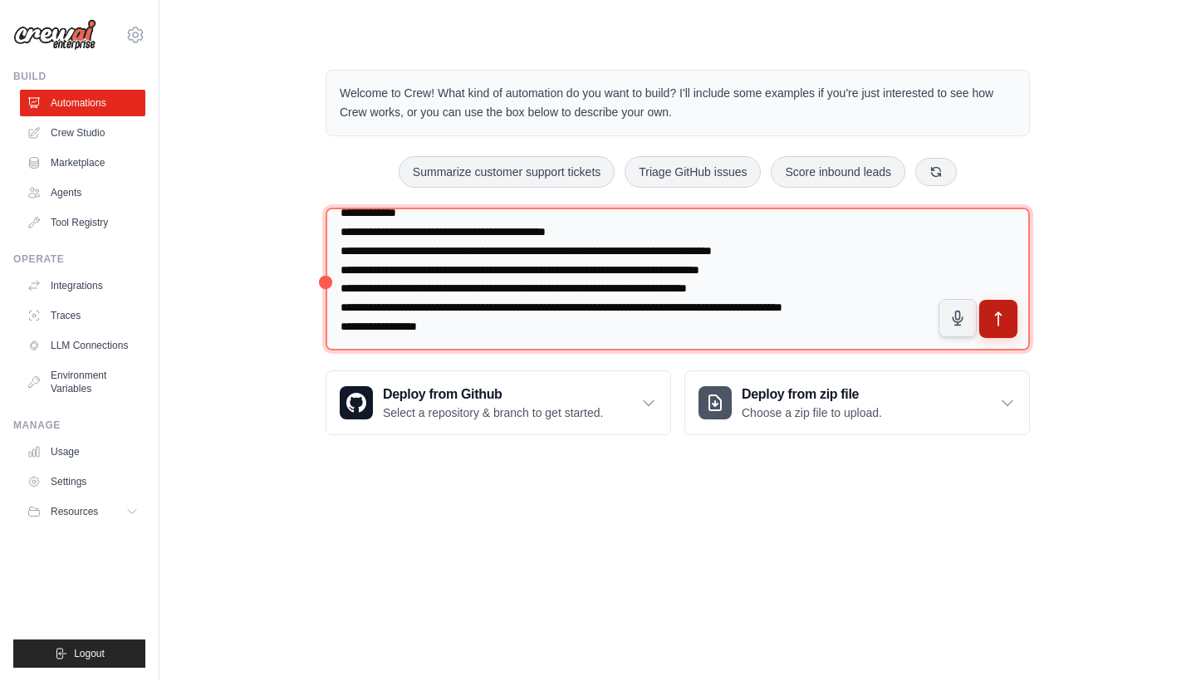
type textarea "**********"
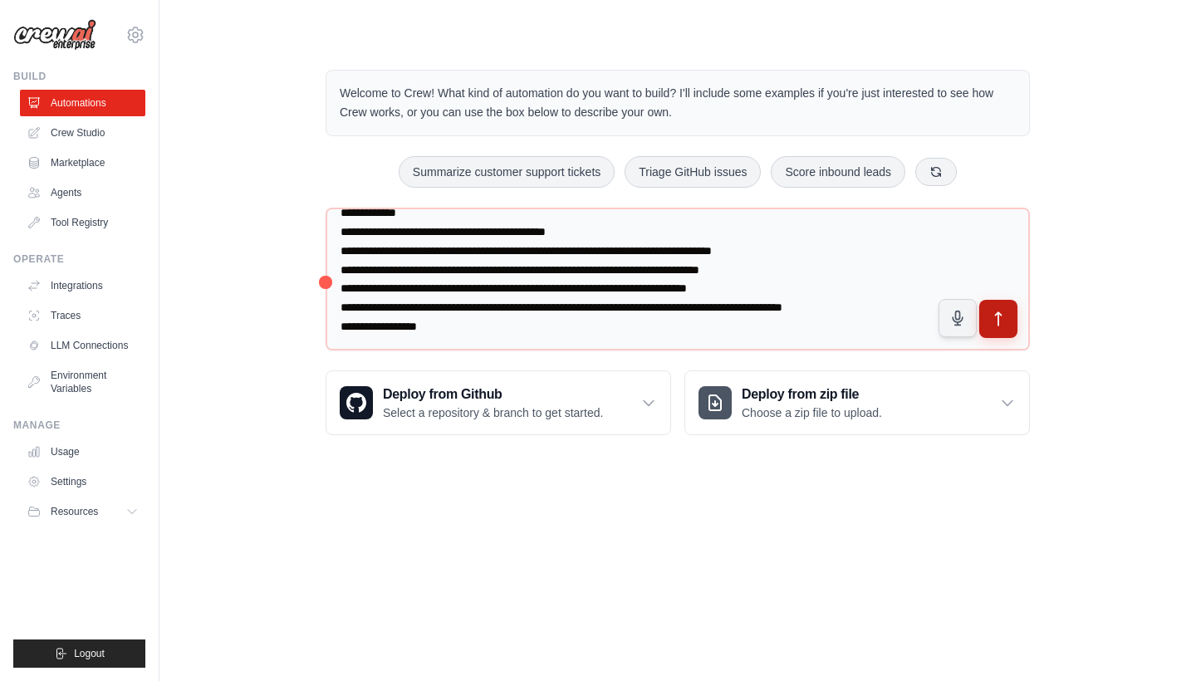
click at [999, 315] on icon "submit" at bounding box center [998, 319] width 17 height 17
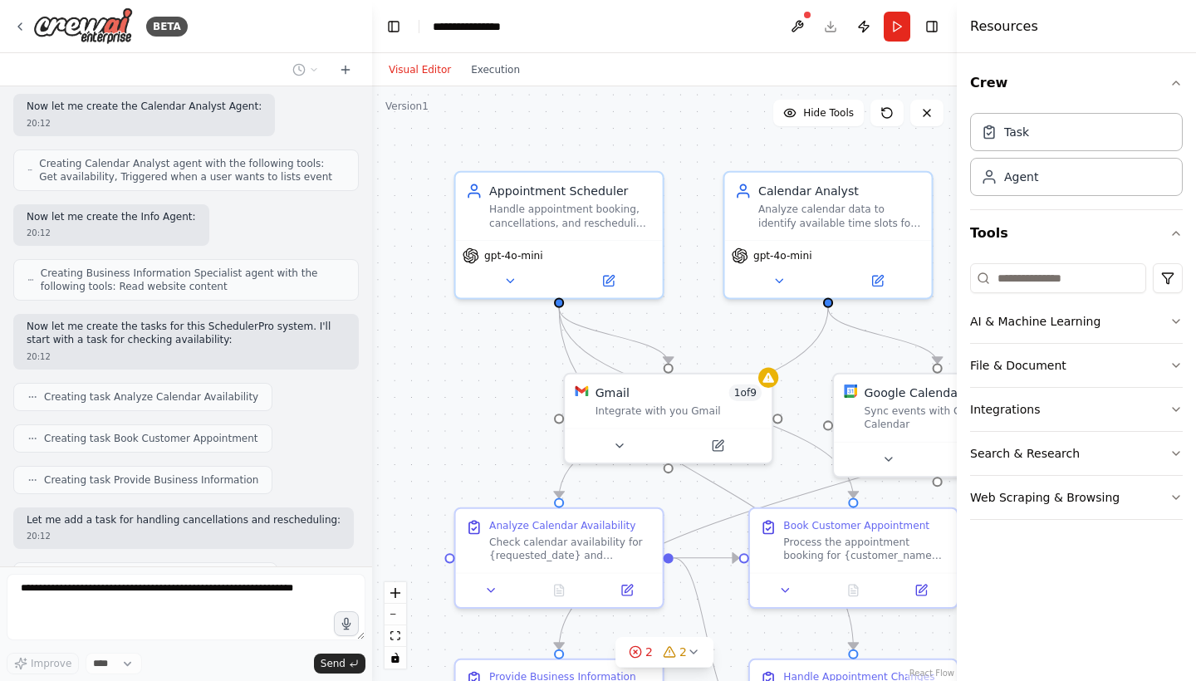
scroll to position [2092, 0]
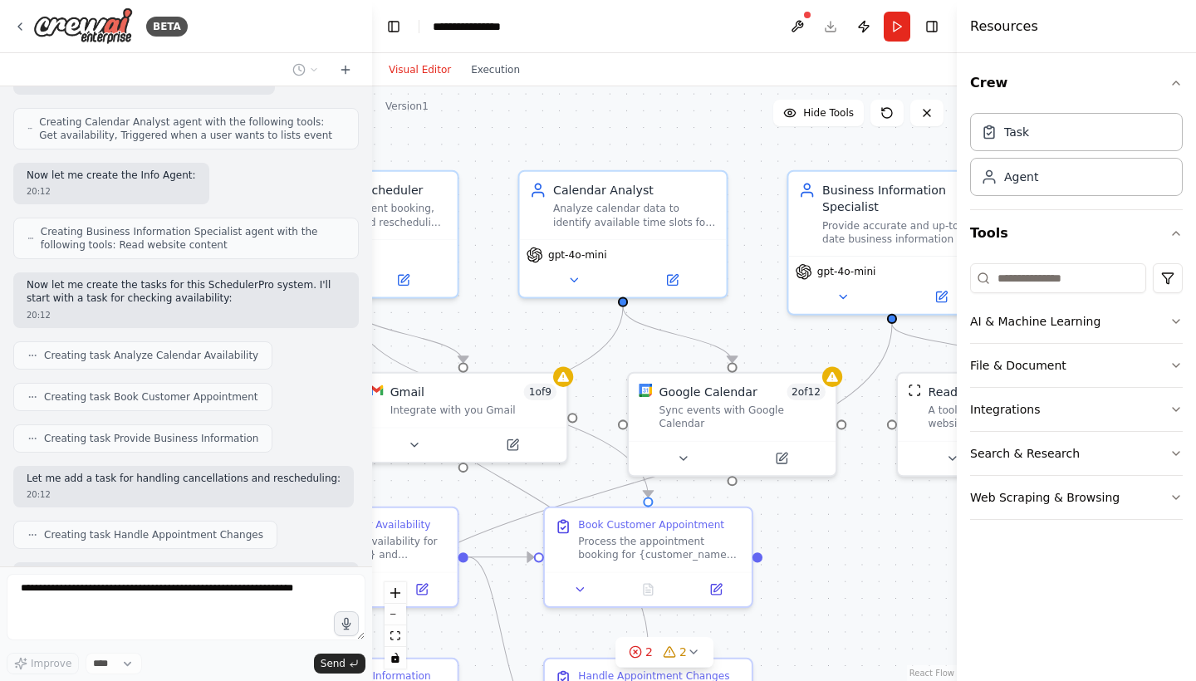
drag, startPoint x: 662, startPoint y: 163, endPoint x: 456, endPoint y: 163, distance: 206.0
click at [456, 163] on div ".deletable-edge-delete-btn { width: 20px; height: 20px; border: 0px solid #ffff…" at bounding box center [664, 383] width 585 height 595
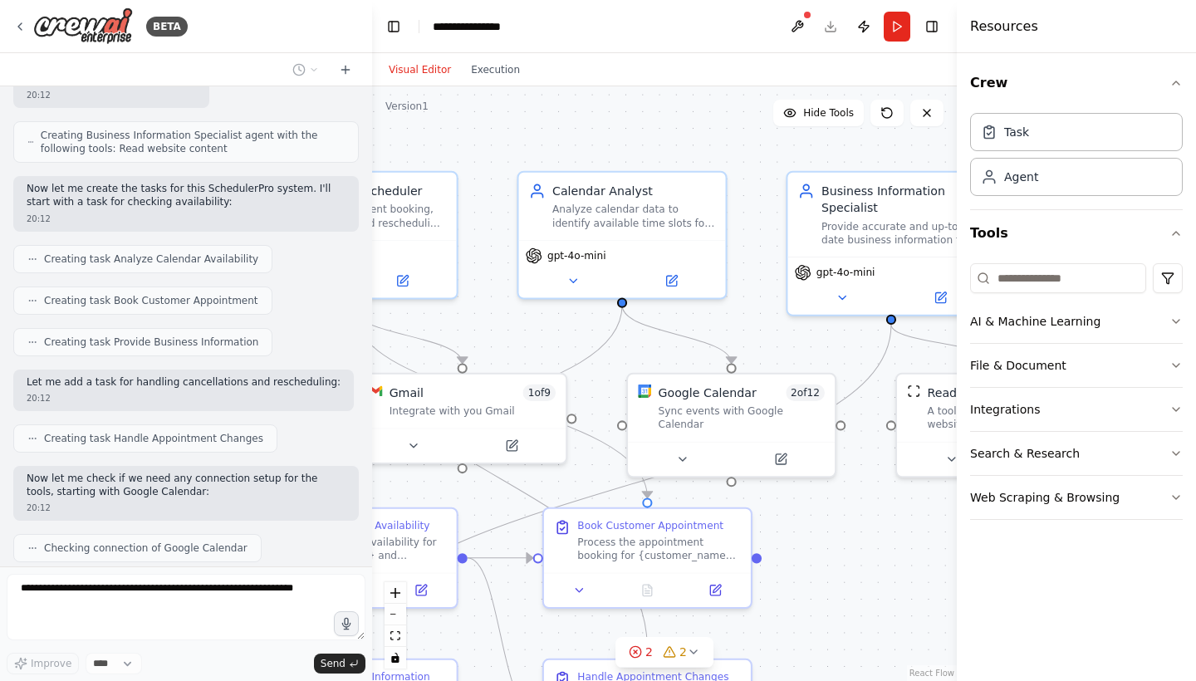
scroll to position [2201, 0]
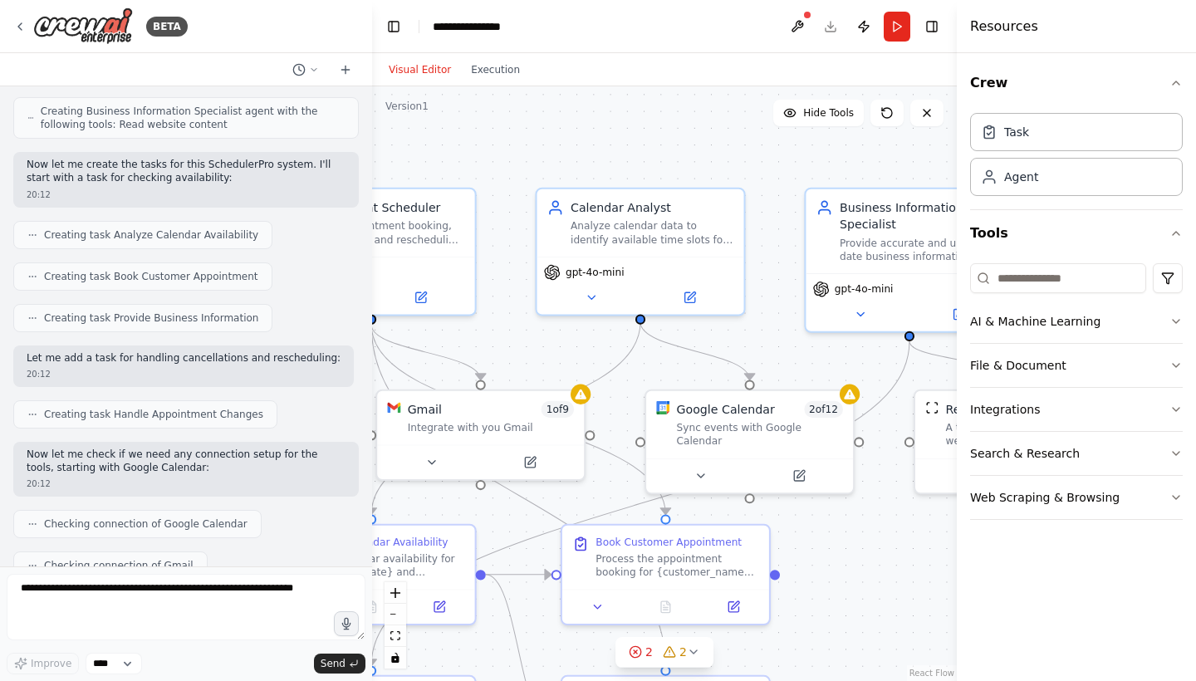
drag, startPoint x: 700, startPoint y: 135, endPoint x: 735, endPoint y: 151, distance: 38.3
click at [735, 151] on div ".deletable-edge-delete-btn { width: 20px; height: 20px; border: 0px solid #ffff…" at bounding box center [664, 383] width 585 height 595
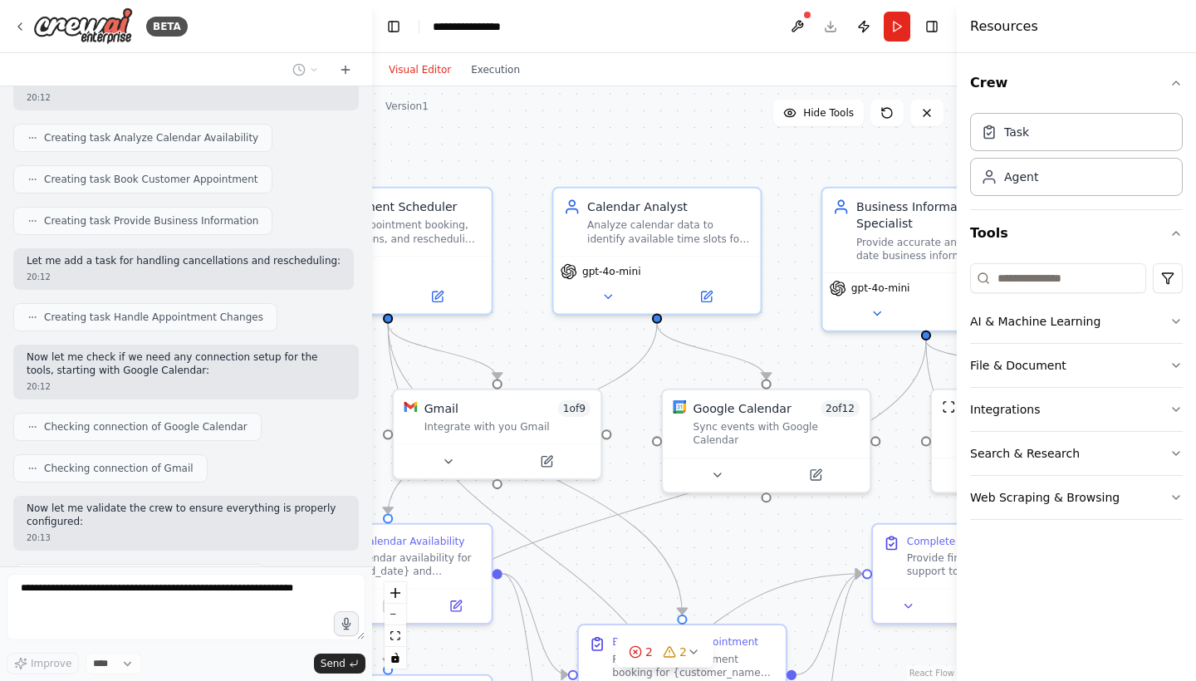
scroll to position [2322, 0]
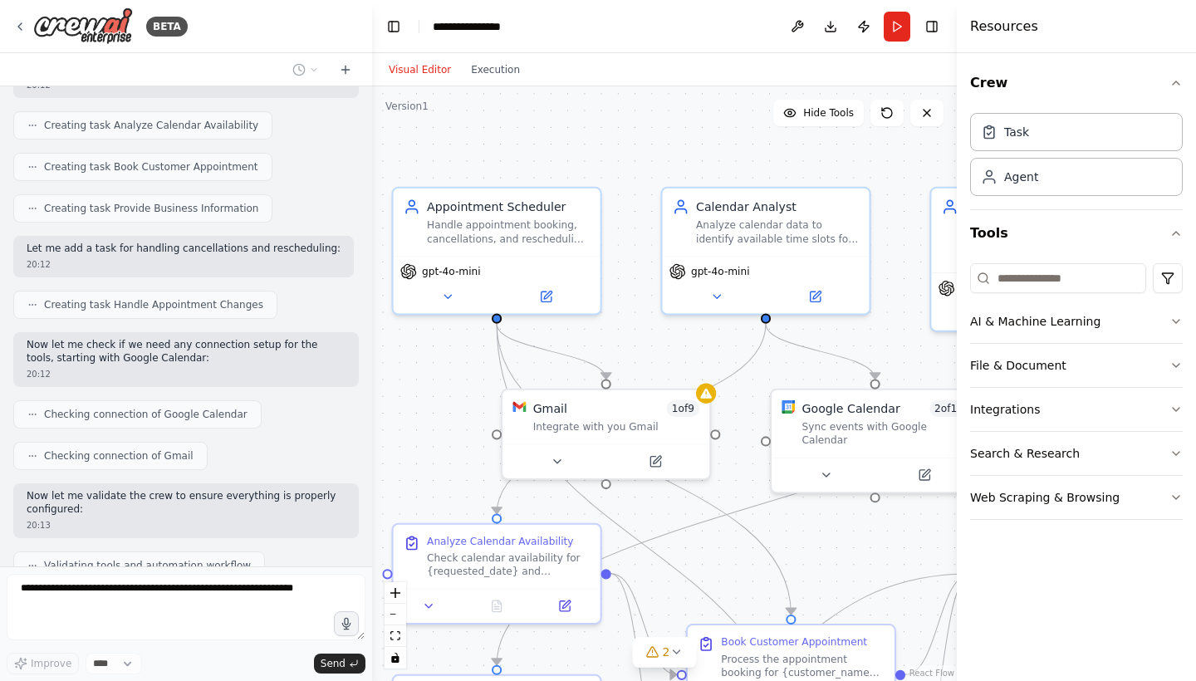
drag, startPoint x: 601, startPoint y: 163, endPoint x: 709, endPoint y: 163, distance: 108.8
click at [709, 163] on div ".deletable-edge-delete-btn { width: 20px; height: 20px; border: 0px solid #ffff…" at bounding box center [664, 383] width 585 height 595
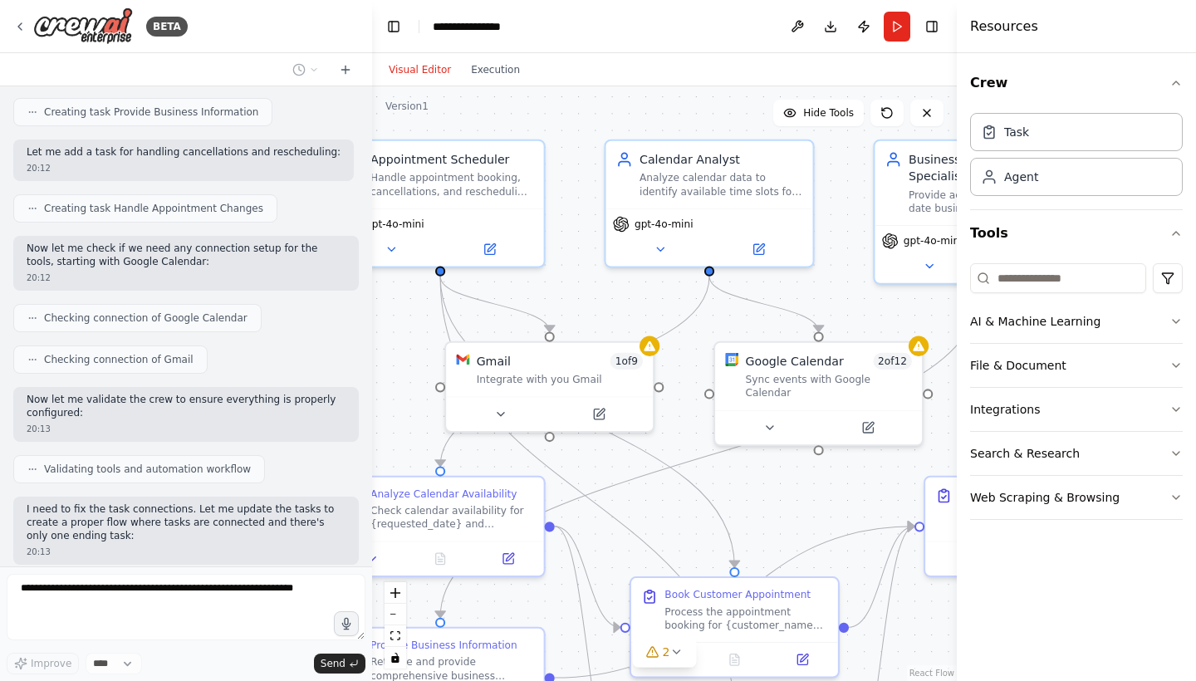
drag, startPoint x: 655, startPoint y: 189, endPoint x: 598, endPoint y: 142, distance: 73.7
click at [598, 142] on div ".deletable-edge-delete-btn { width: 20px; height: 20px; border: 0px solid #ffff…" at bounding box center [664, 383] width 585 height 595
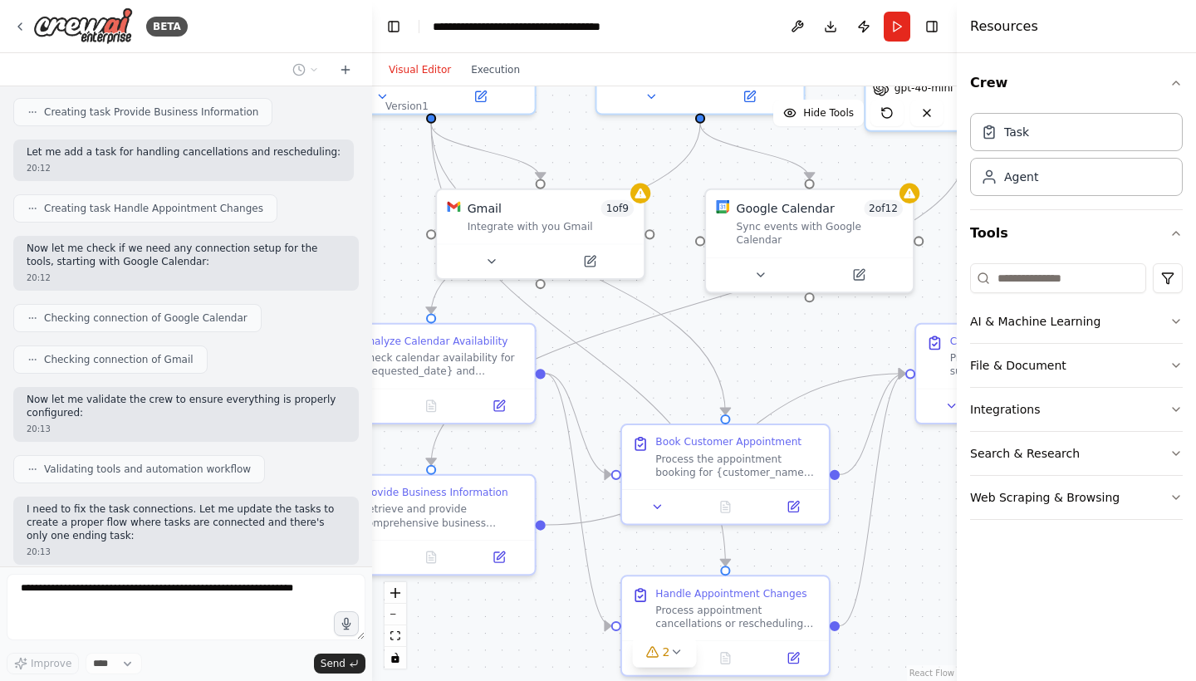
scroll to position [2528, 0]
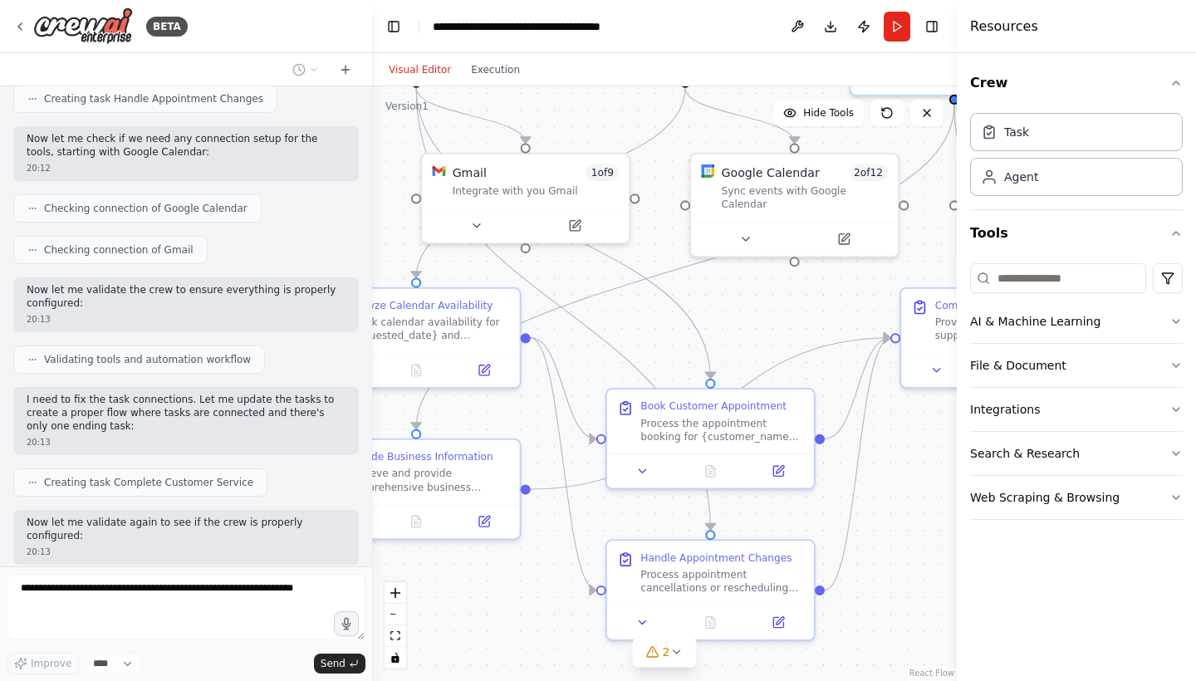
drag, startPoint x: 670, startPoint y: 480, endPoint x: 646, endPoint y: 292, distance: 190.1
click at [646, 292] on div ".deletable-edge-delete-btn { width: 20px; height: 20px; border: 0px solid #ffff…" at bounding box center [664, 383] width 585 height 595
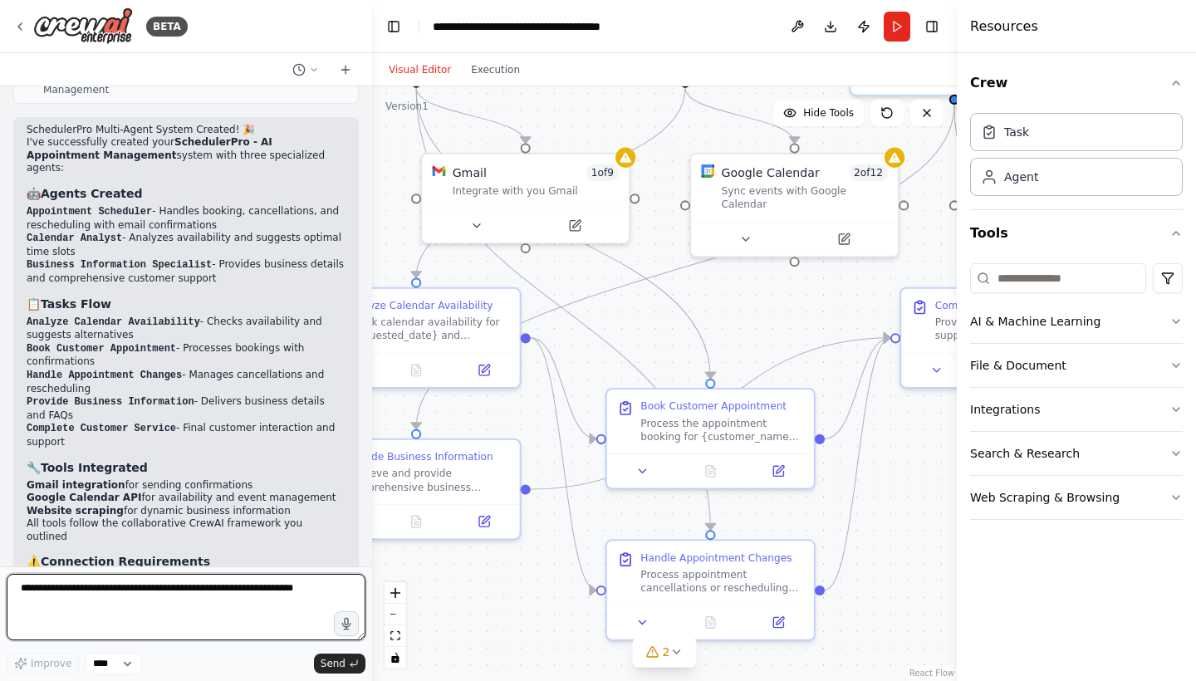
scroll to position [3167, 0]
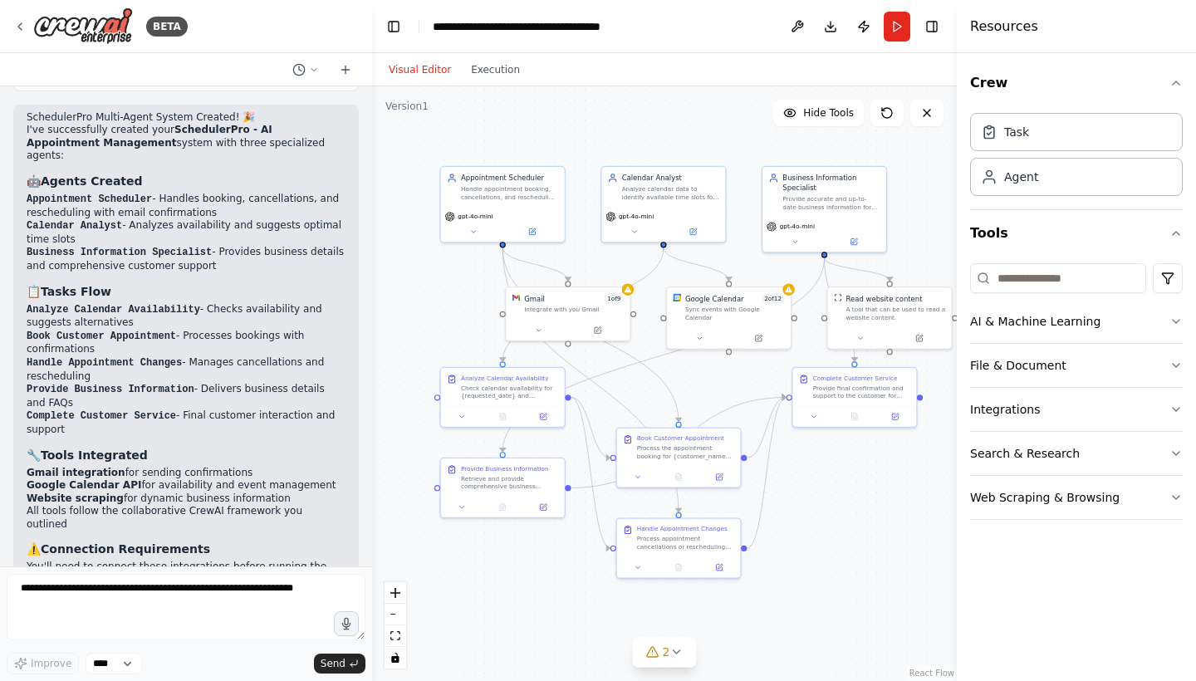
drag, startPoint x: 858, startPoint y: 463, endPoint x: 858, endPoint y: 533, distance: 70.6
click at [858, 533] on div ".deletable-edge-delete-btn { width: 20px; height: 20px; border: 0px solid #ffff…" at bounding box center [664, 383] width 585 height 595
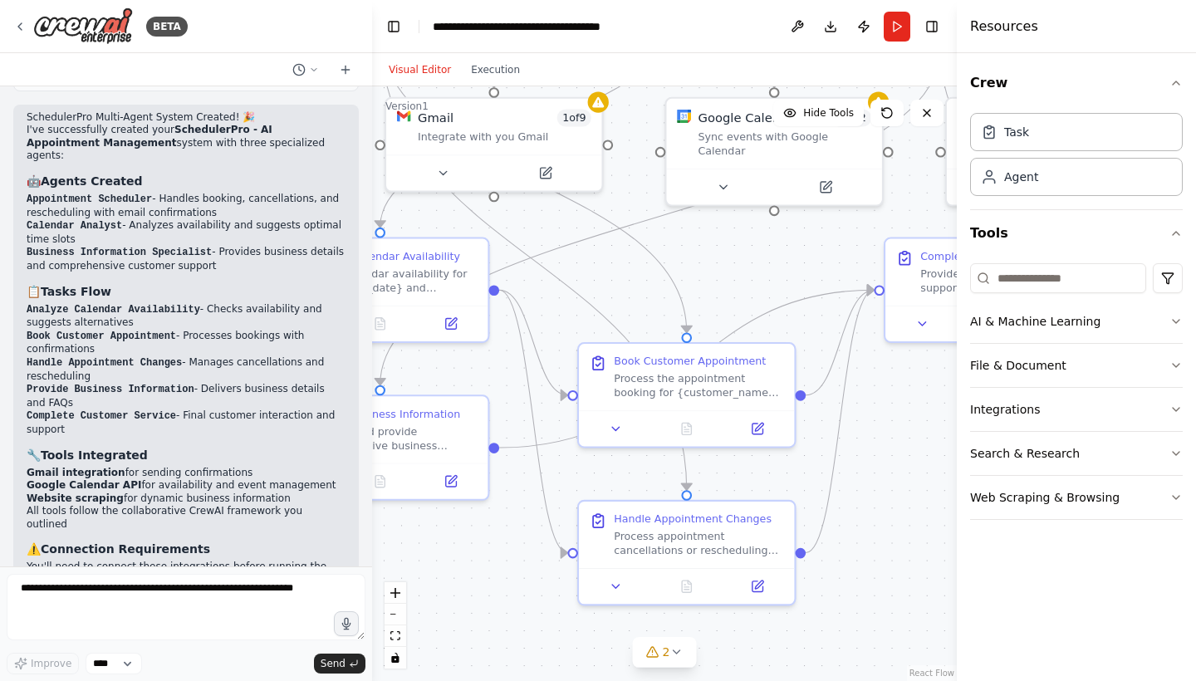
drag, startPoint x: 769, startPoint y: 517, endPoint x: 895, endPoint y: 501, distance: 126.5
click at [895, 501] on div ".deletable-edge-delete-btn { width: 20px; height: 20px; border: 0px solid #ffff…" at bounding box center [664, 383] width 585 height 595
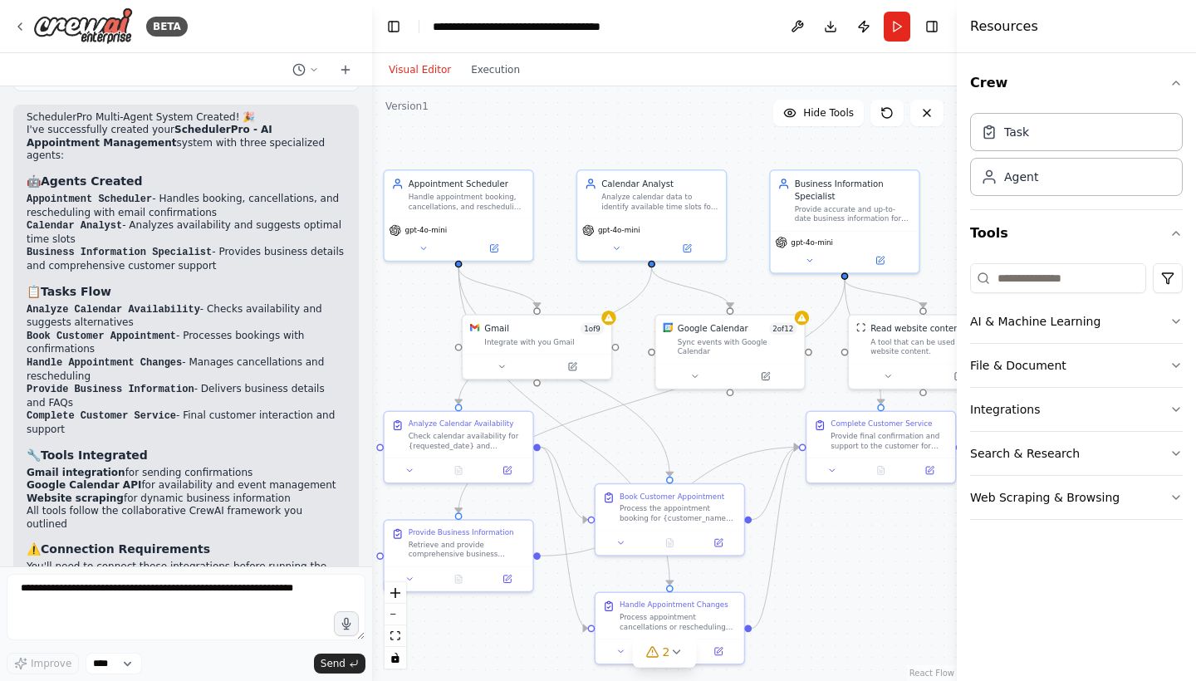
drag, startPoint x: 919, startPoint y: 489, endPoint x: 836, endPoint y: 581, distance: 123.5
click at [836, 581] on div ".deletable-edge-delete-btn { width: 20px; height: 20px; border: 0px solid #ffff…" at bounding box center [664, 383] width 585 height 595
click at [788, 333] on div "Google Calendar 2 of 12 Sync events with Google Calendar" at bounding box center [739, 337] width 120 height 34
click at [766, 370] on icon at bounding box center [765, 373] width 7 height 7
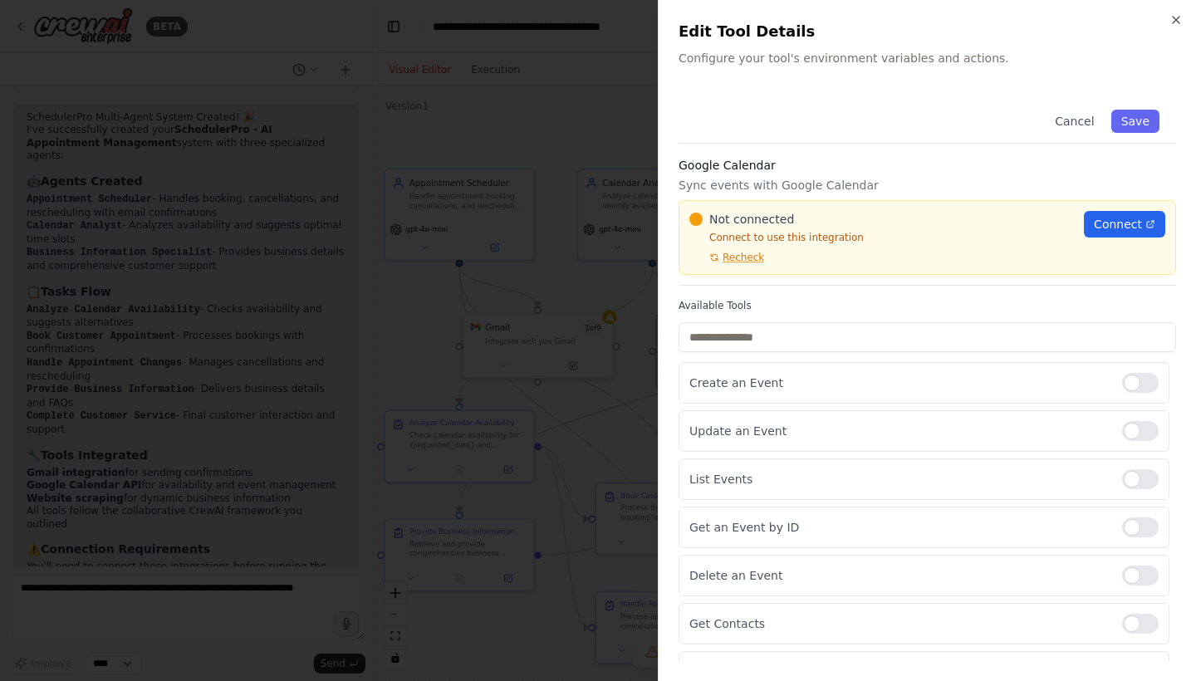
scroll to position [0, 0]
click at [1140, 219] on span "Connect" at bounding box center [1118, 224] width 48 height 17
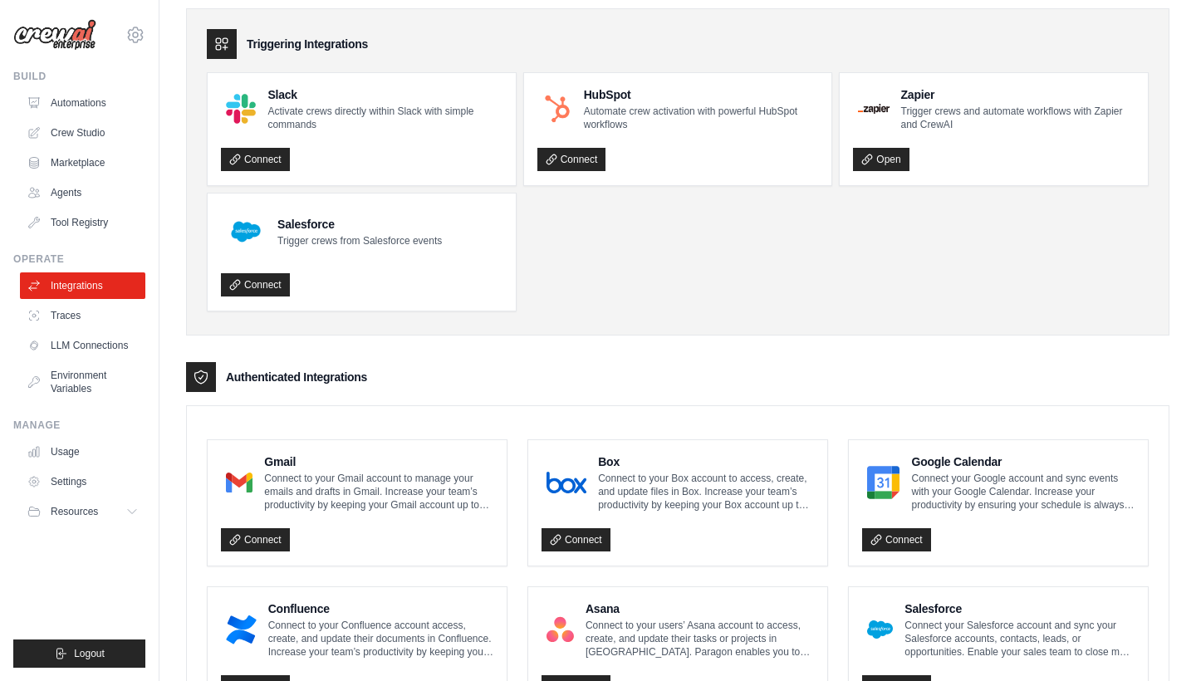
scroll to position [64, 0]
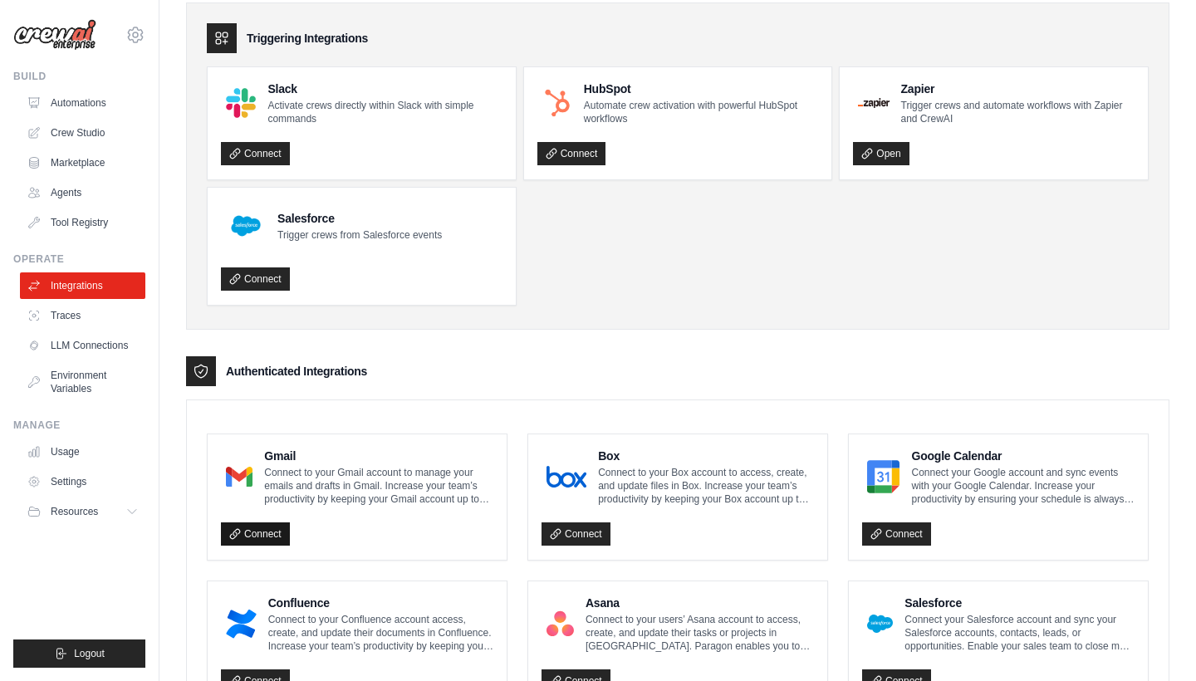
click at [257, 537] on link "Connect" at bounding box center [255, 533] width 69 height 23
